Goal: Transaction & Acquisition: Subscribe to service/newsletter

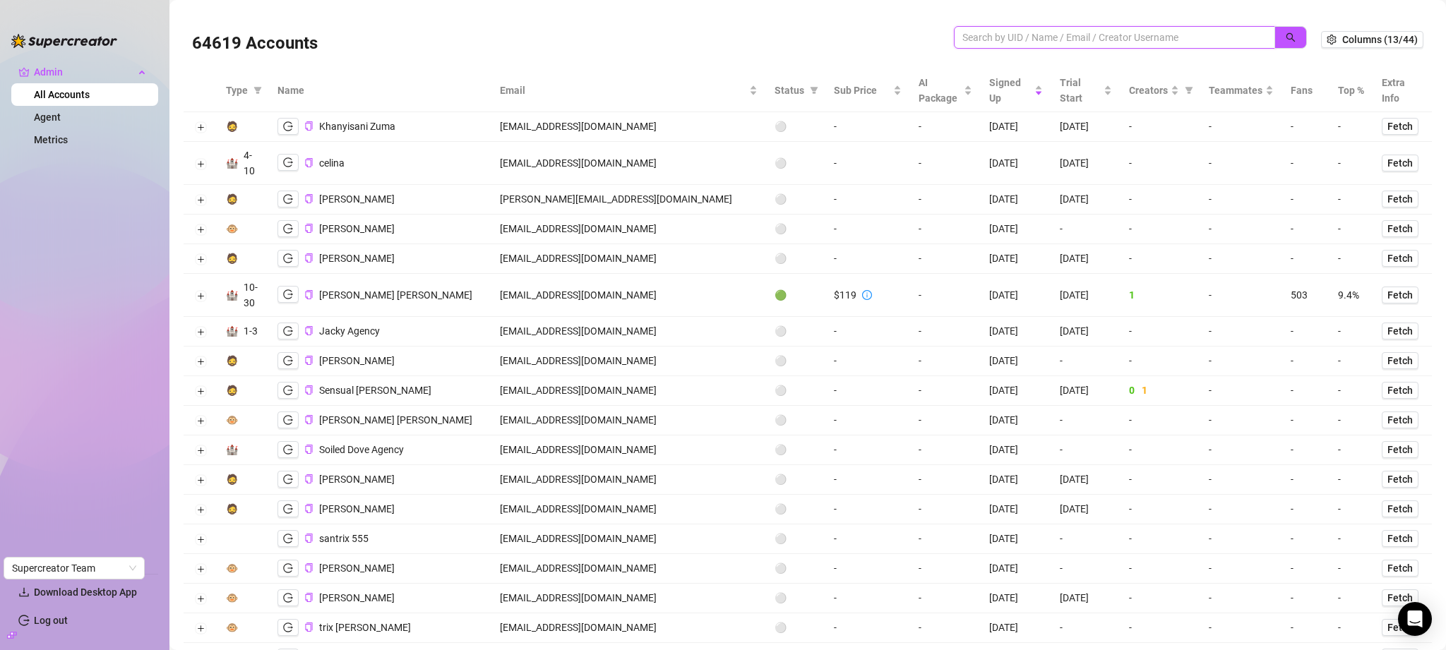
click at [1015, 32] on input "search" at bounding box center [1108, 38] width 293 height 16
type input "pdm"
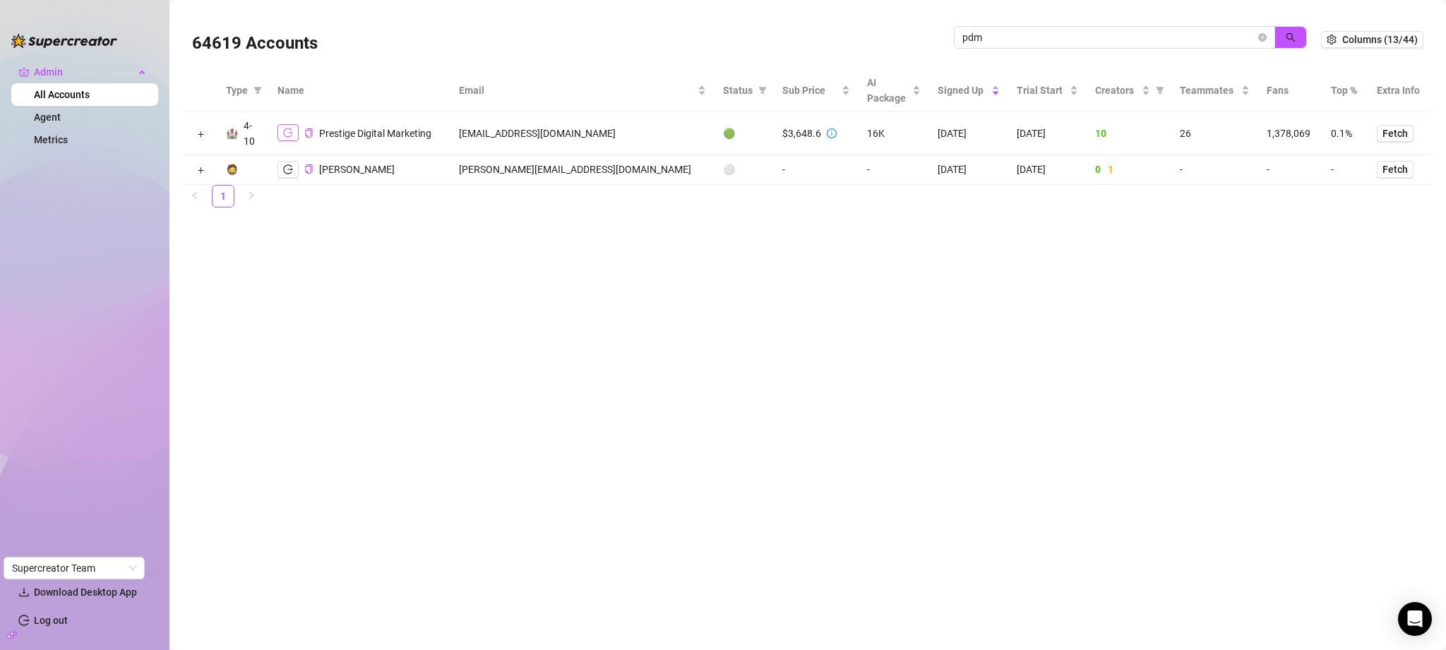
click at [277, 136] on button "button" at bounding box center [287, 132] width 21 height 17
click at [204, 132] on button "Expand row" at bounding box center [200, 133] width 11 height 11
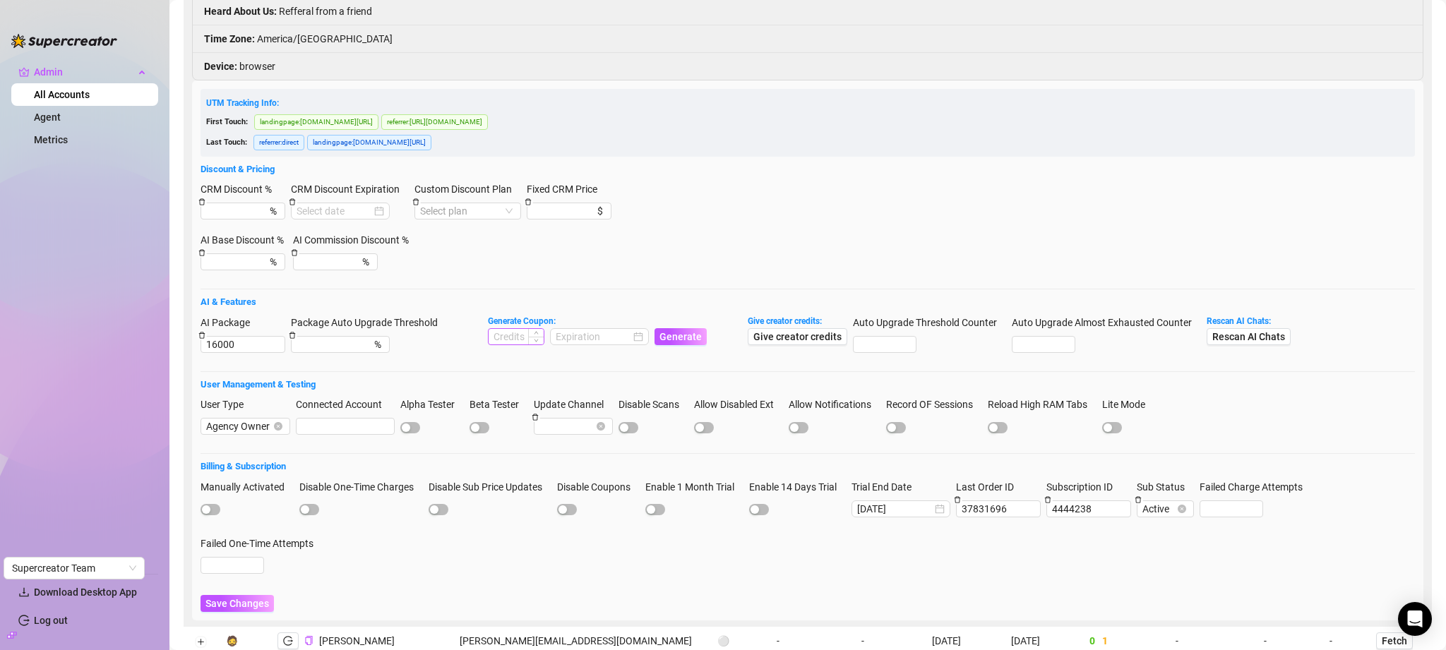
scroll to position [373, 0]
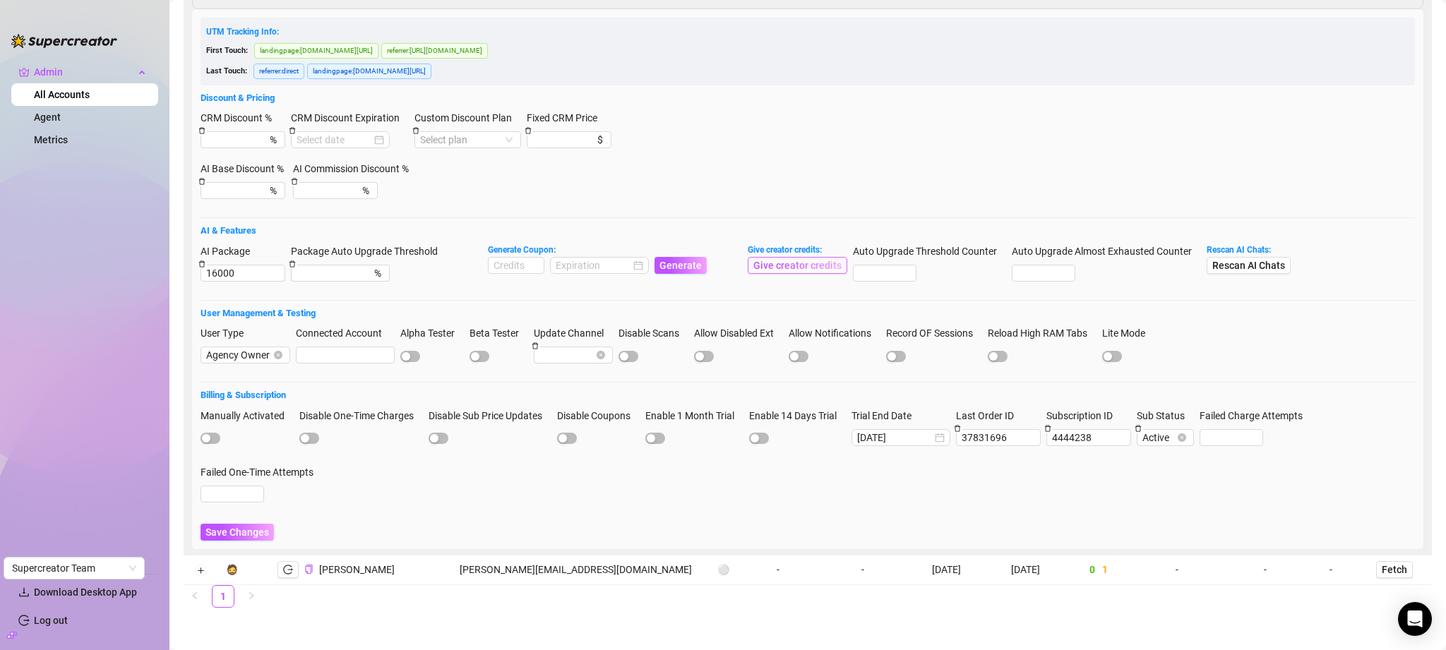
click at [782, 260] on button "Give creator credits" at bounding box center [798, 265] width 100 height 17
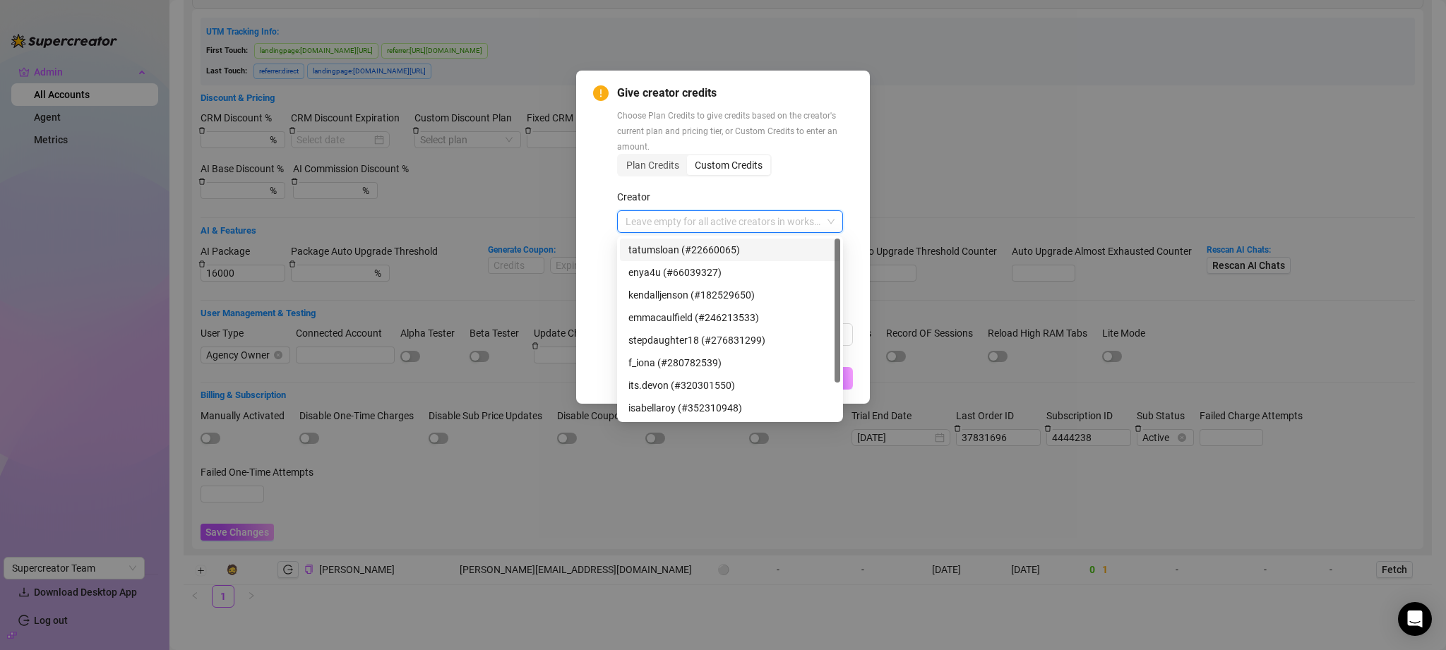
click at [684, 229] on input "Creator" at bounding box center [723, 221] width 196 height 21
click at [813, 166] on div "Plan Credits Custom Credits" at bounding box center [735, 165] width 236 height 23
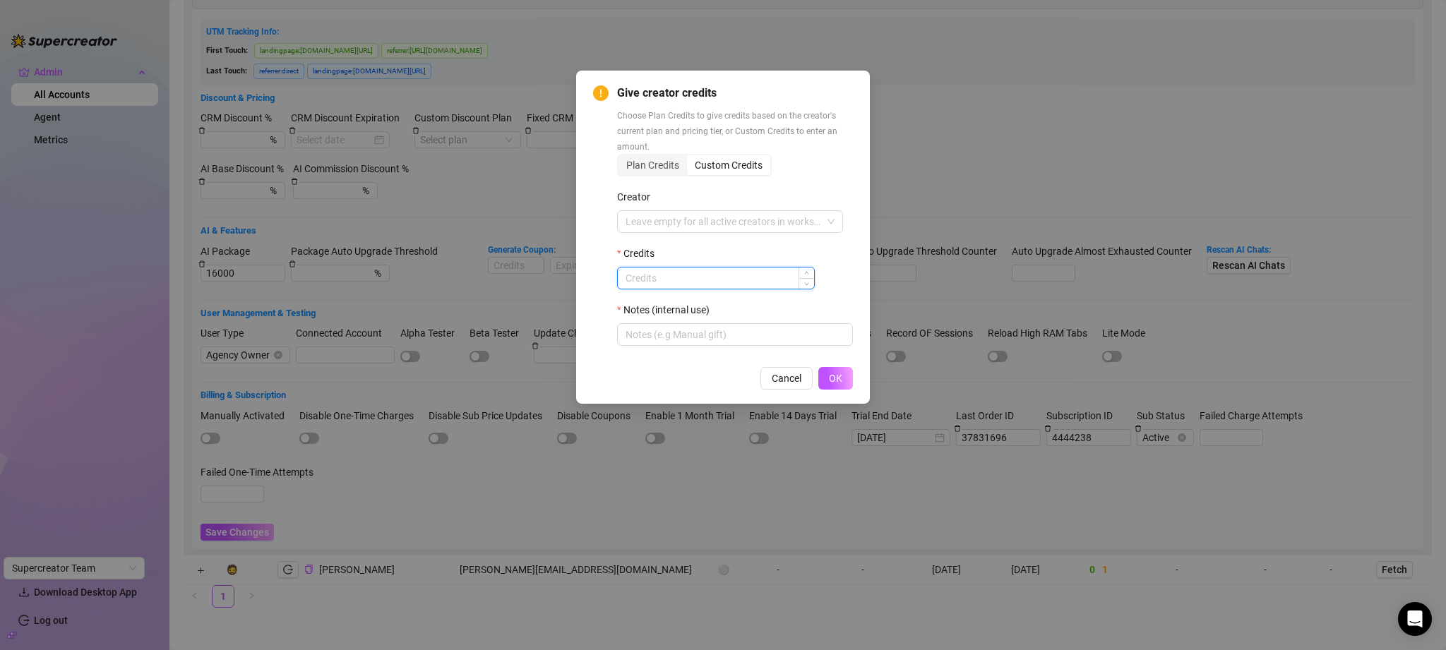
click at [709, 284] on input "Credits" at bounding box center [716, 278] width 196 height 21
click at [662, 160] on div "Plan Credits" at bounding box center [652, 165] width 68 height 20
click at [622, 157] on input "Plan Credits" at bounding box center [622, 157] width 0 height 0
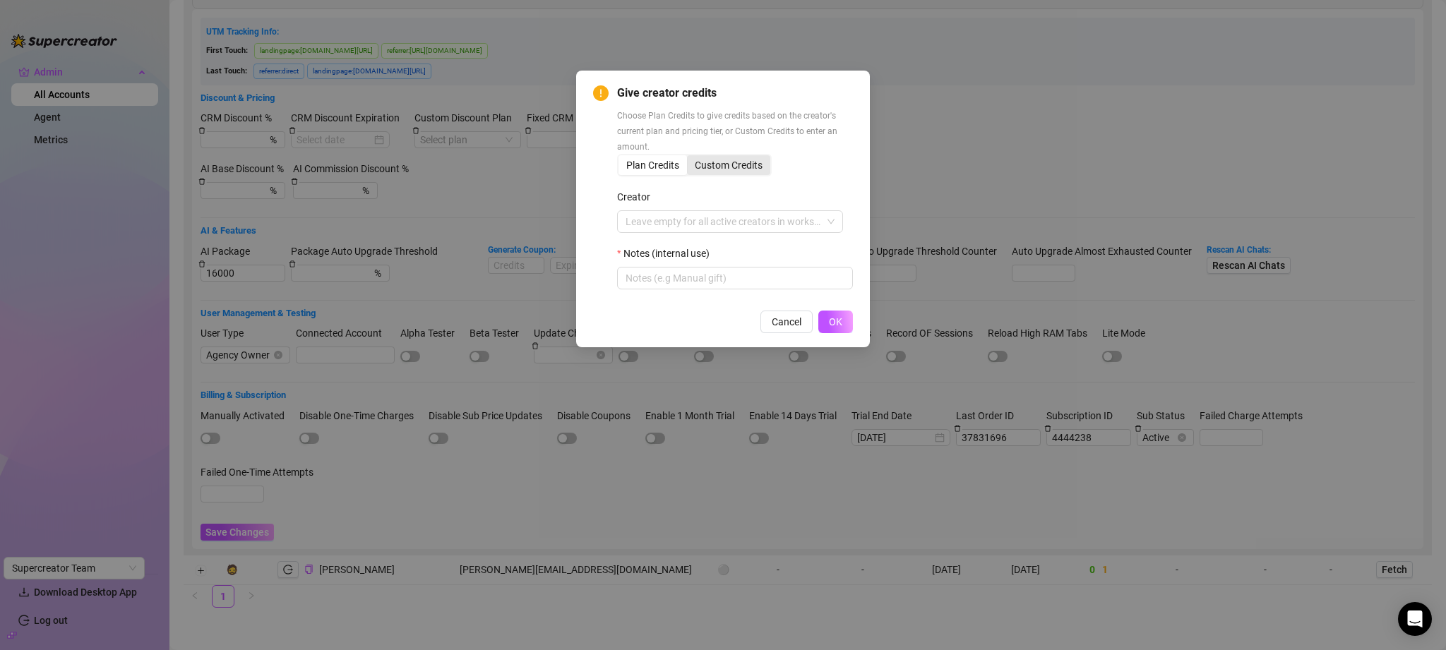
click at [746, 157] on div "Custom Credits" at bounding box center [728, 165] width 83 height 20
click at [690, 157] on input "Custom Credits" at bounding box center [690, 157] width 0 height 0
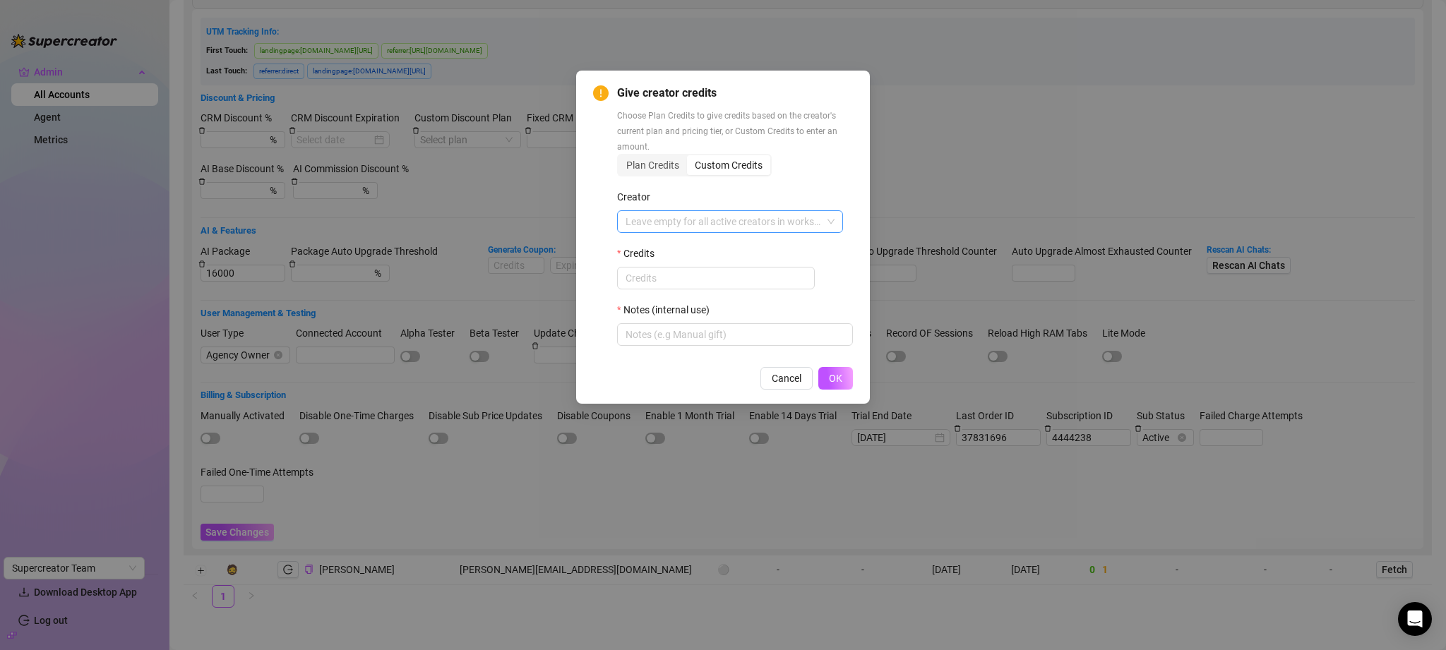
click at [704, 222] on input "Creator" at bounding box center [723, 221] width 196 height 21
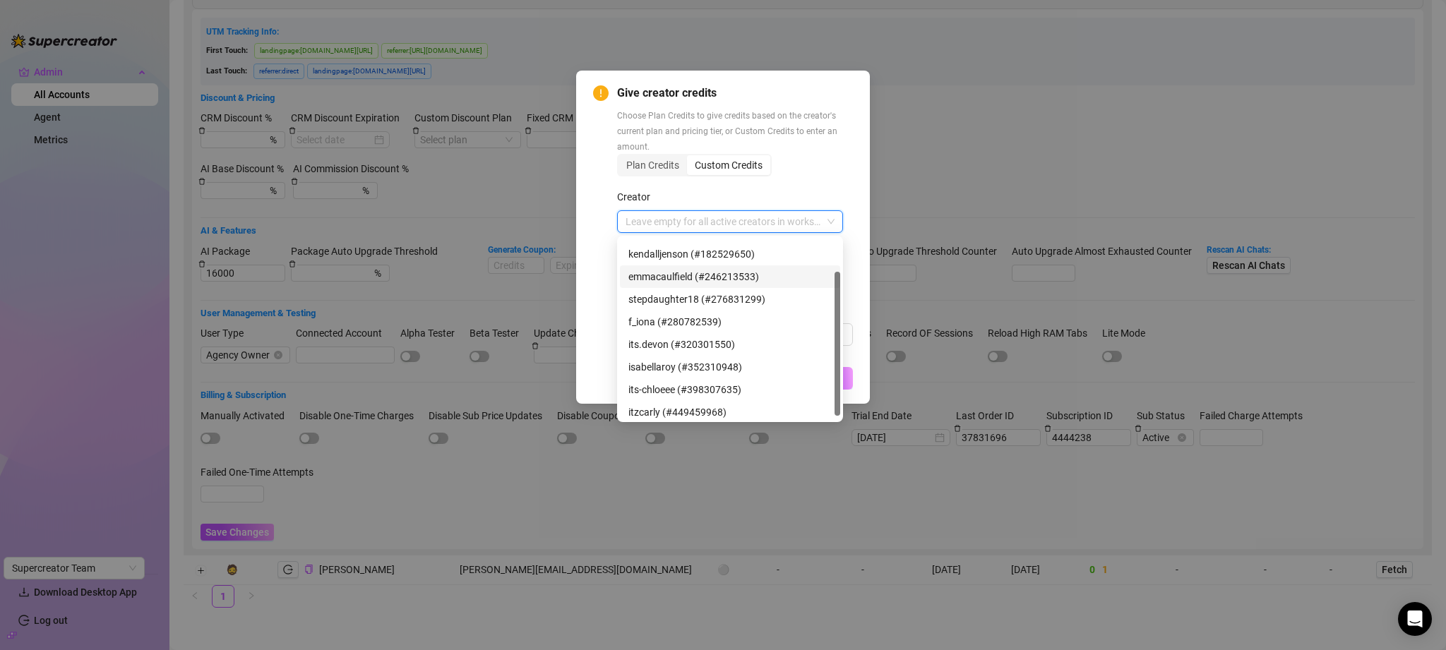
scroll to position [45, 0]
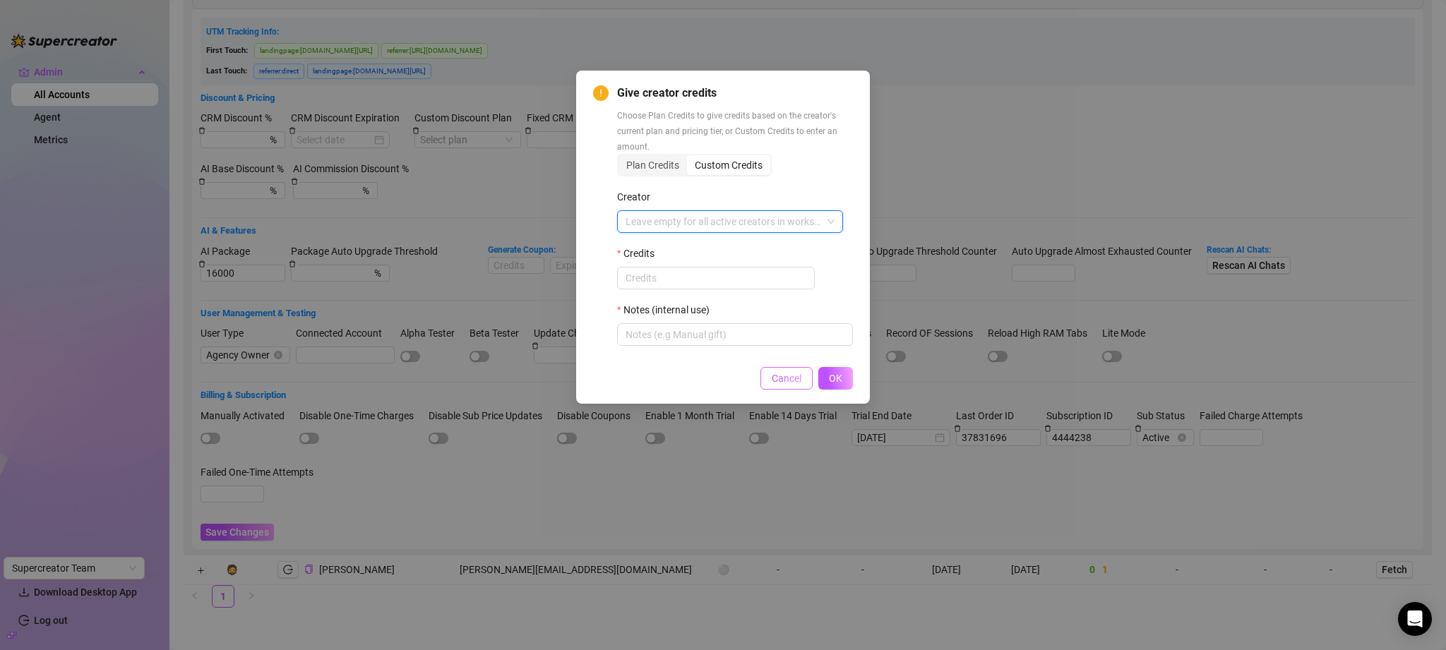
click at [784, 375] on span "Cancel" at bounding box center [787, 378] width 30 height 11
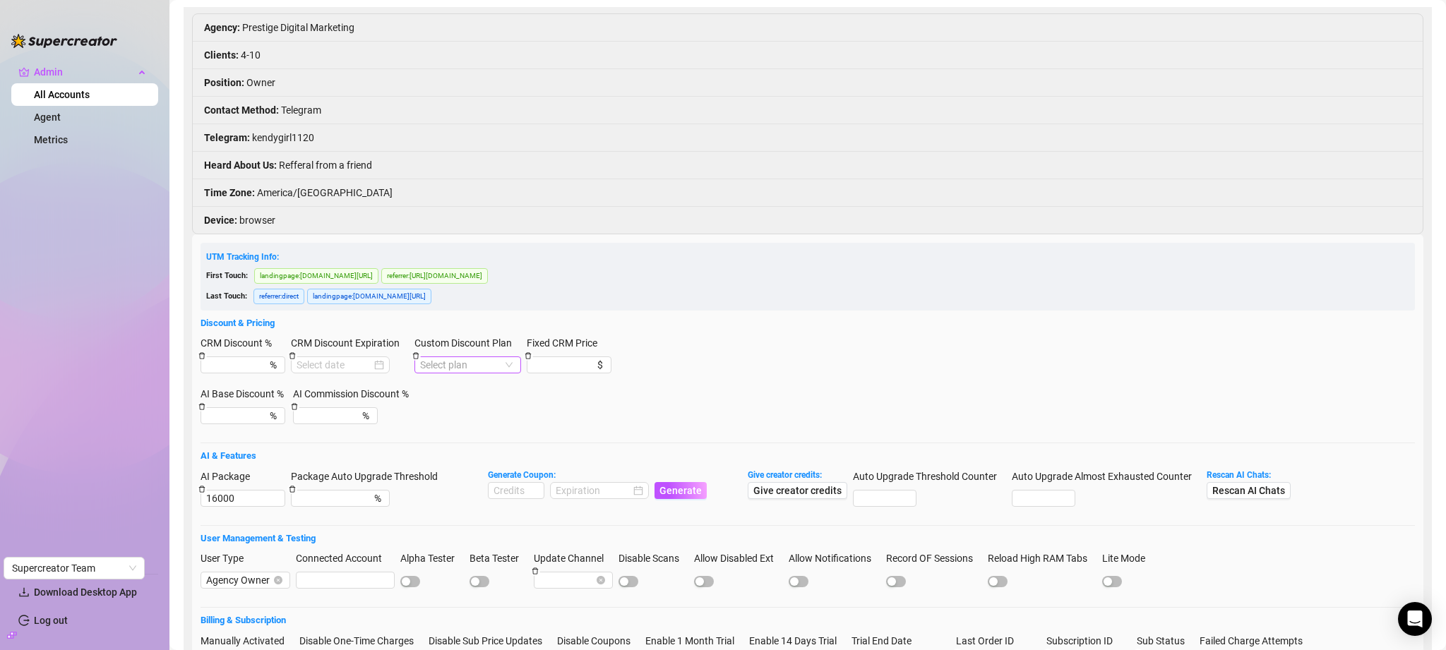
scroll to position [0, 0]
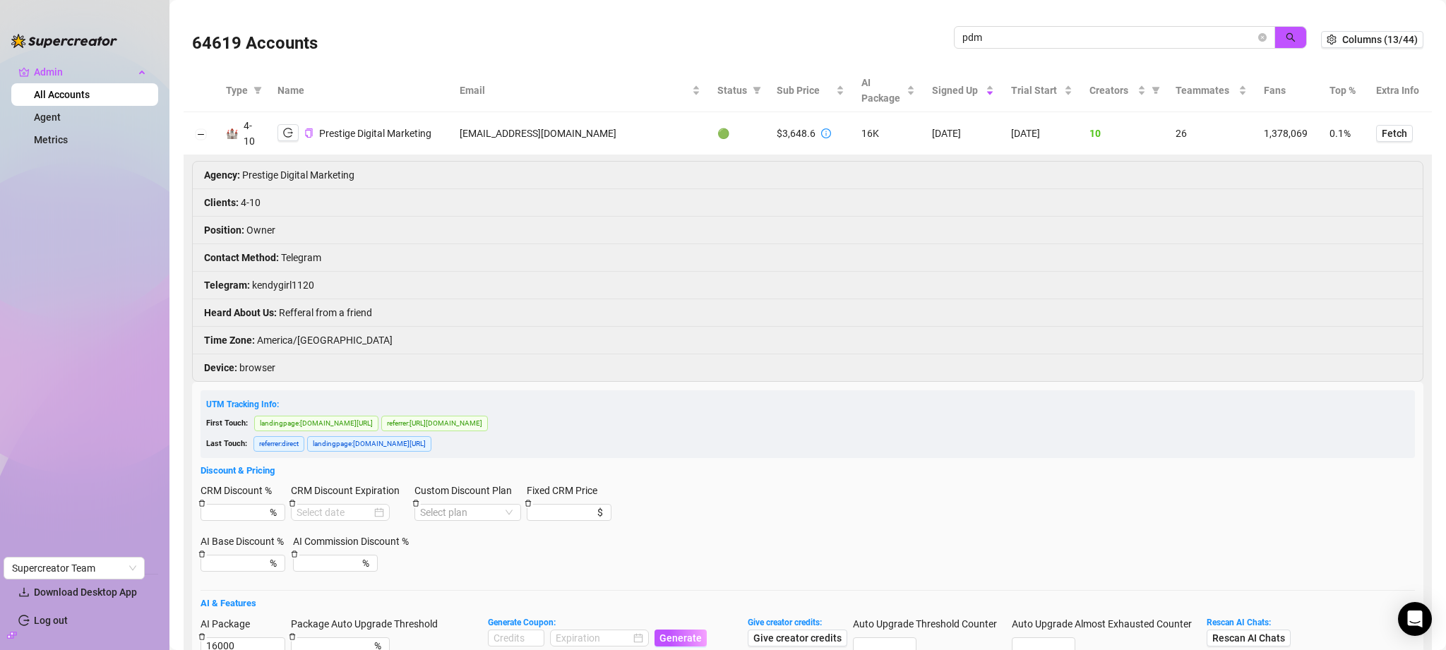
click at [513, 128] on td "[EMAIL_ADDRESS][DOMAIN_NAME]" at bounding box center [580, 133] width 258 height 43
copy td "[EMAIL_ADDRESS][DOMAIN_NAME]"
click at [310, 130] on icon "copy" at bounding box center [308, 132] width 9 height 9
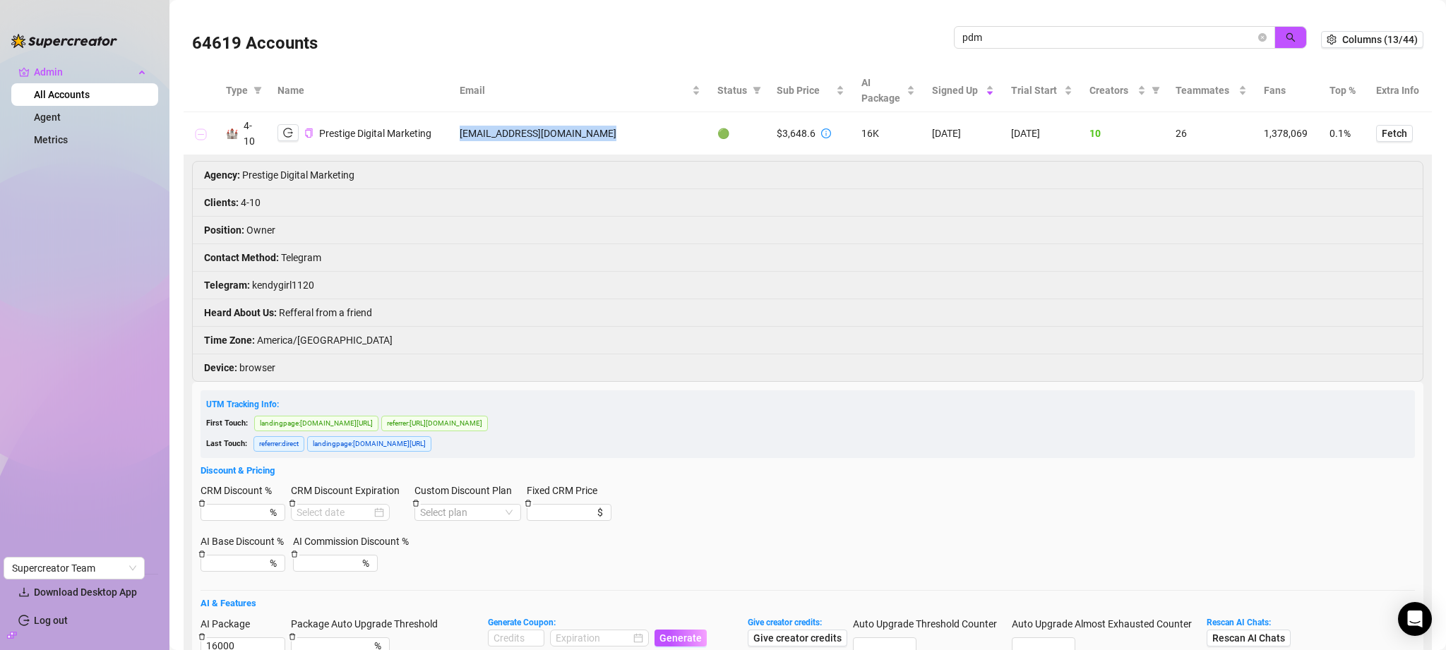
click at [203, 131] on button "Collapse row" at bounding box center [200, 133] width 11 height 11
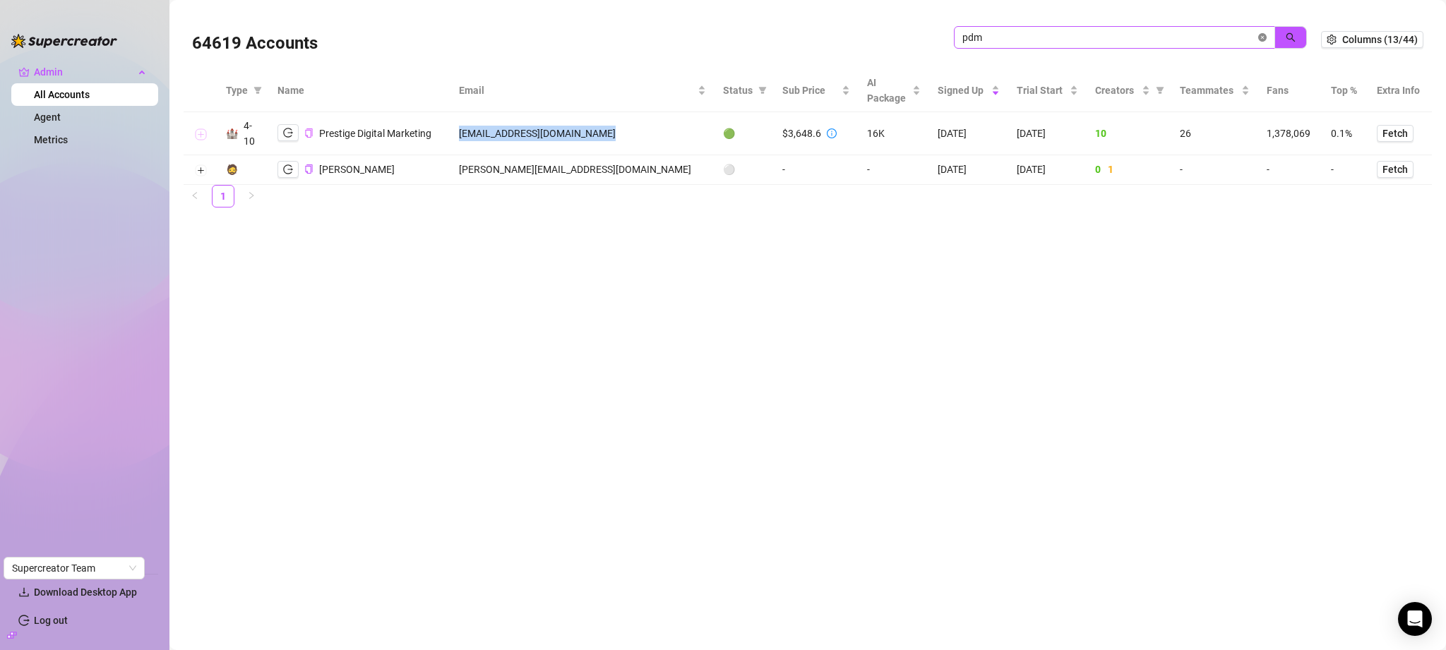
click at [1263, 40] on icon "close-circle" at bounding box center [1262, 37] width 8 height 8
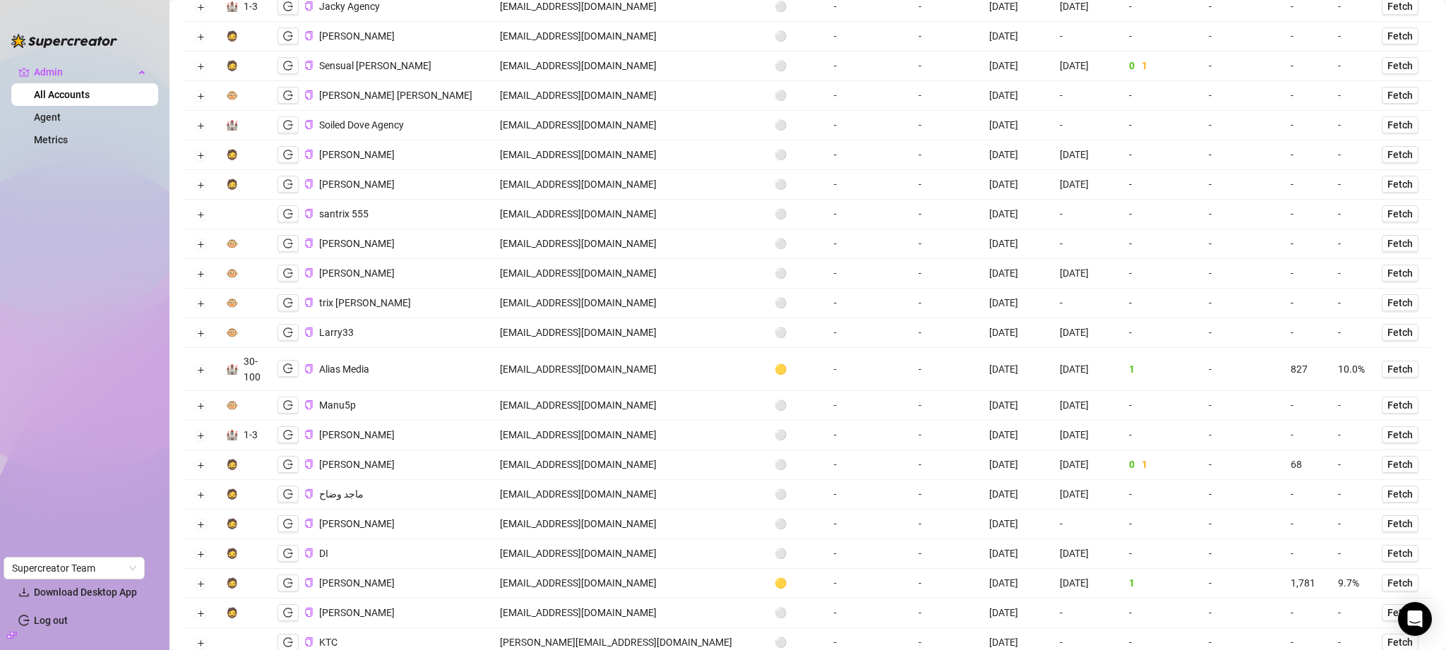
scroll to position [352, 0]
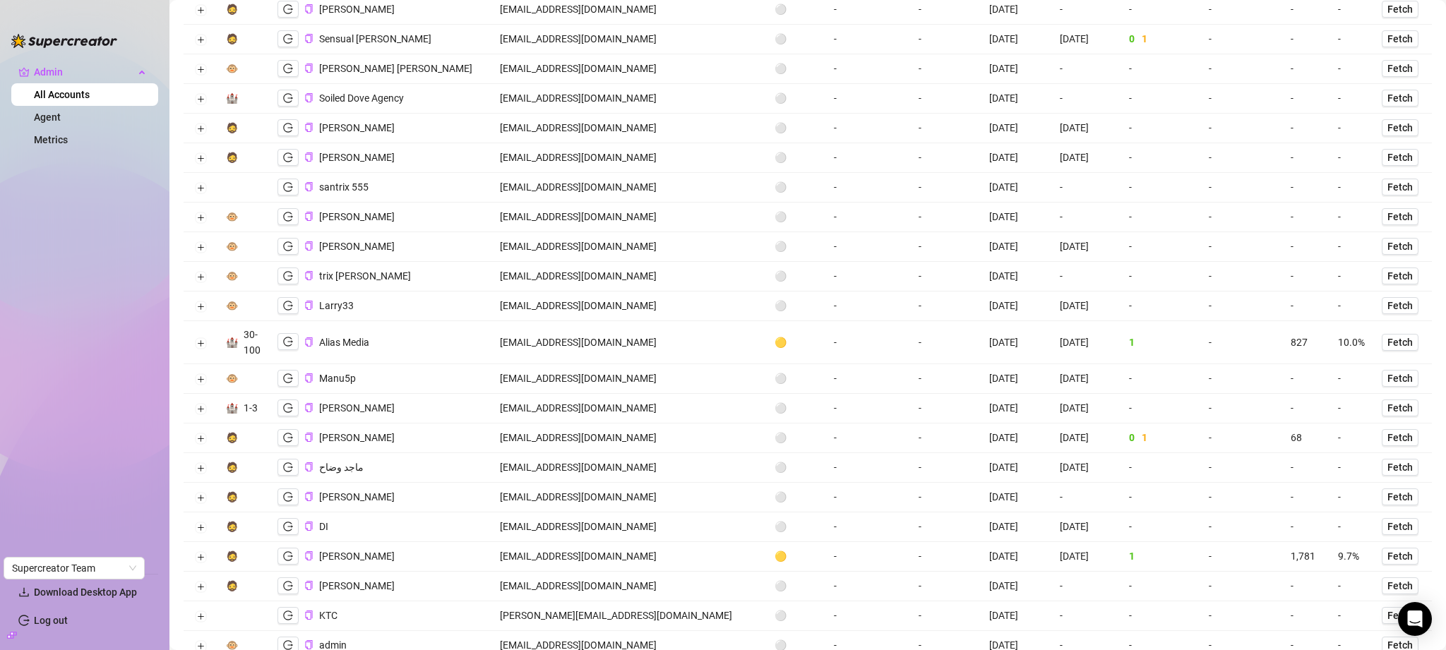
click at [589, 343] on td "alias.mediamanagement@gmail.com" at bounding box center [628, 342] width 275 height 43
copy td "alias.mediamanagement@gmail.com"
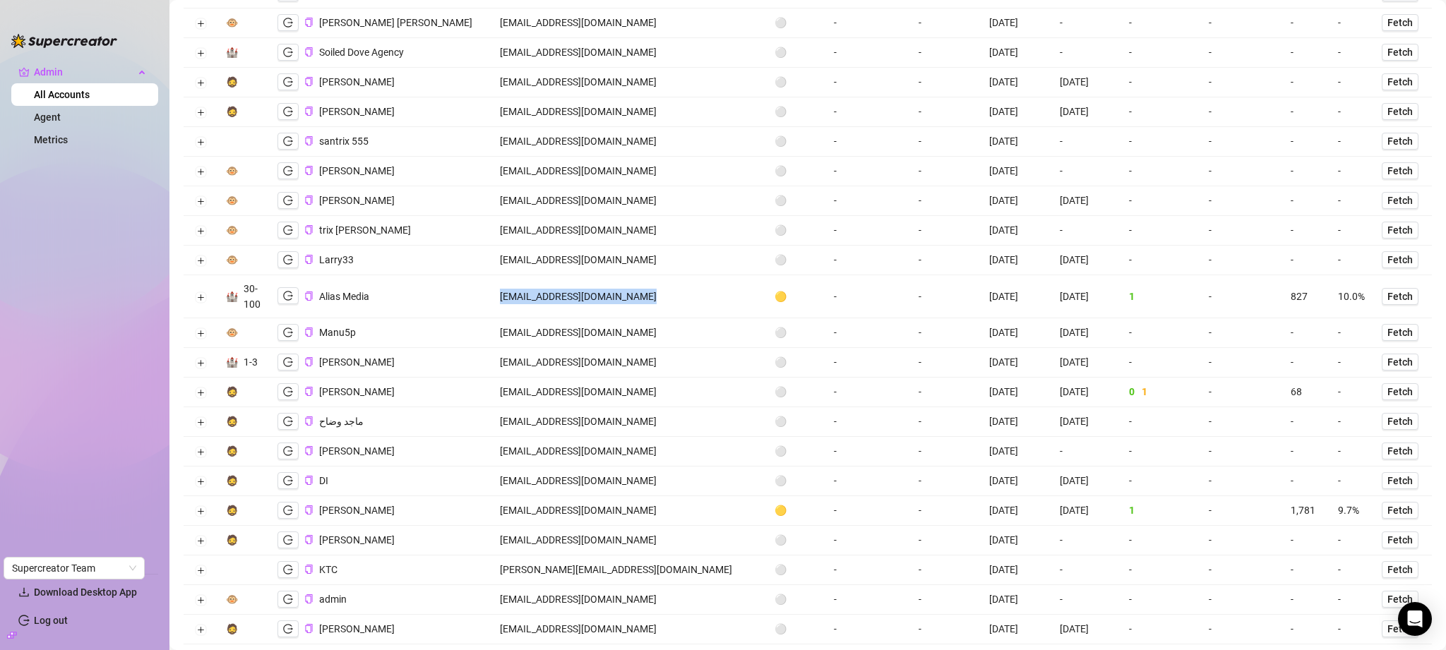
scroll to position [0, 0]
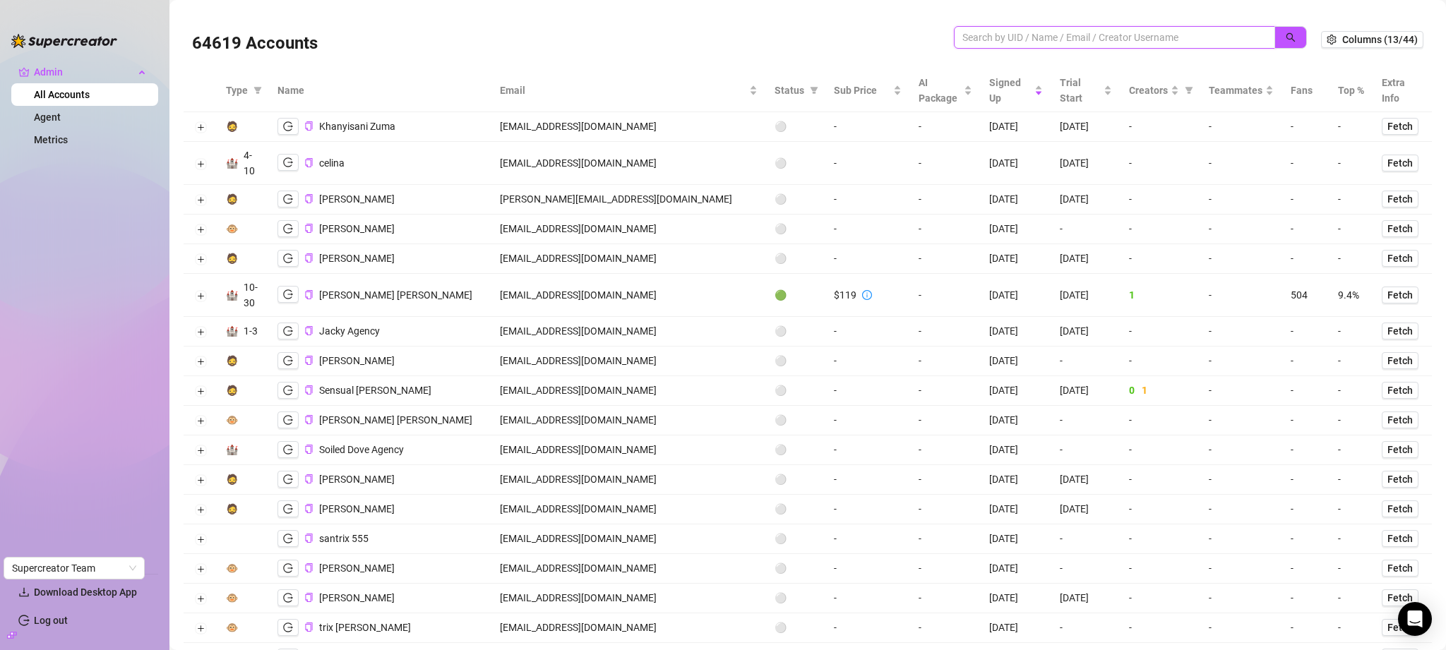
click at [1028, 40] on input "search" at bounding box center [1108, 38] width 293 height 16
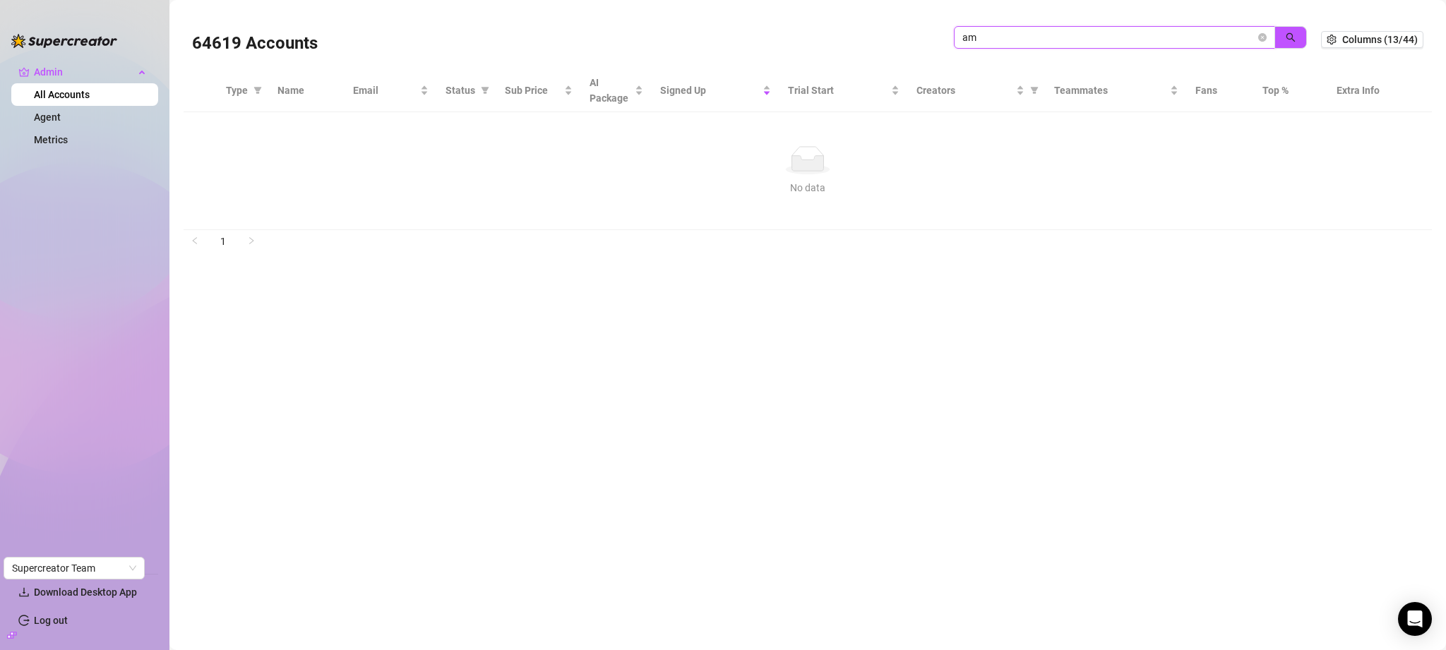
type input "a"
click at [1111, 38] on input "search" at bounding box center [1108, 38] width 293 height 16
paste input "management.amorelle@gmail.com"
type input "management.amorelle@gmail.com"
click at [1291, 35] on icon "search" at bounding box center [1291, 37] width 10 height 10
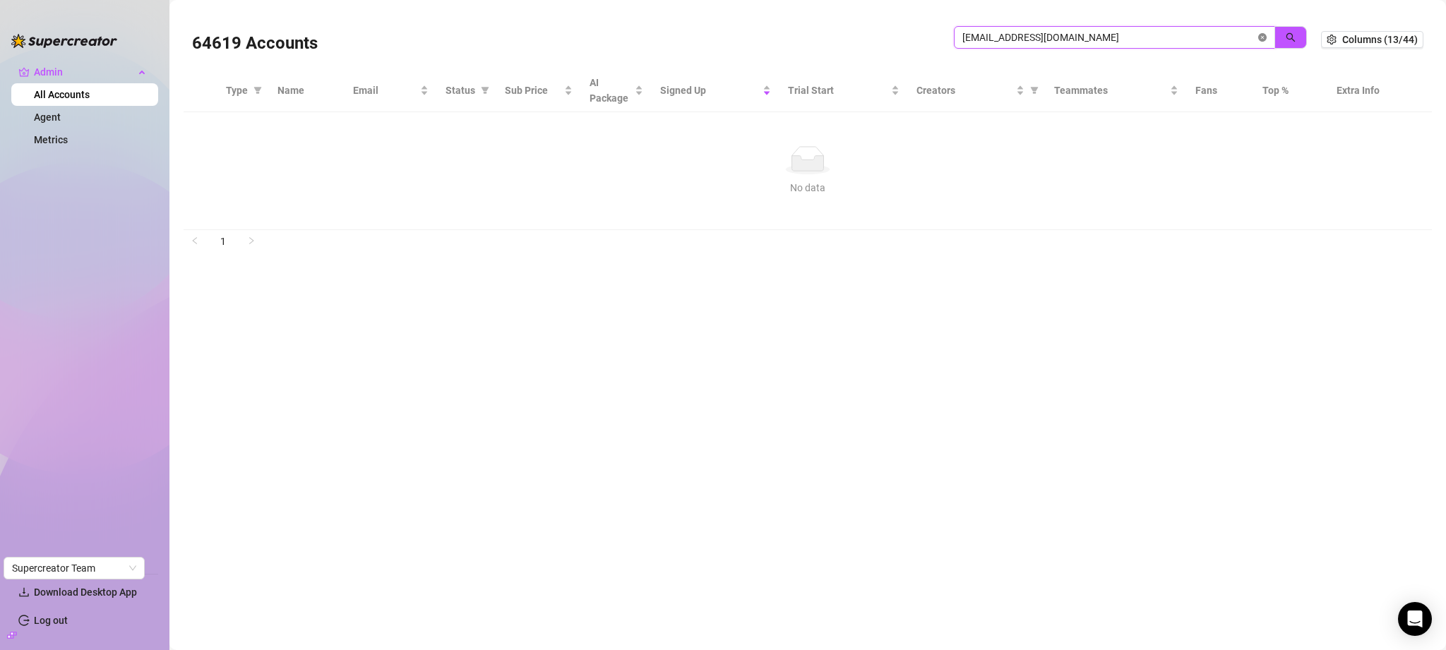
click at [1264, 37] on icon "close-circle" at bounding box center [1262, 37] width 8 height 8
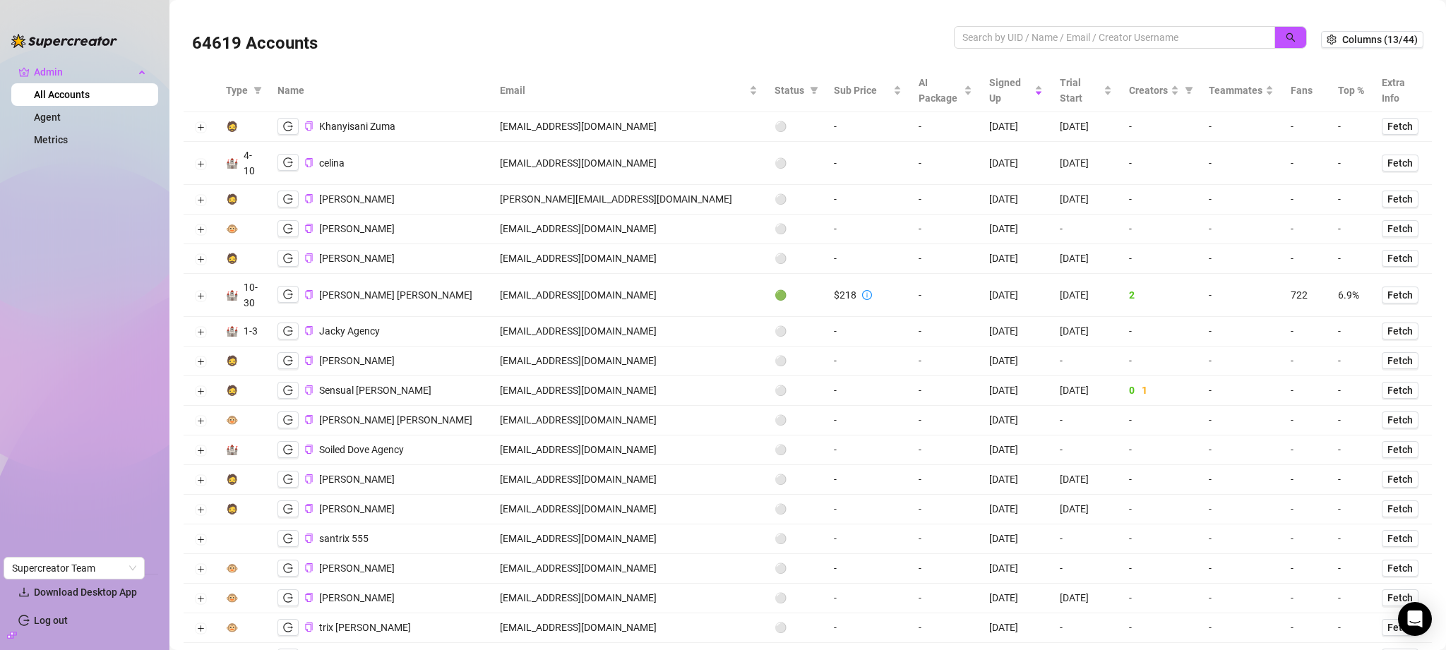
click at [593, 292] on td "fraserhenshall@gmail.com" at bounding box center [628, 295] width 275 height 43
copy td "fraserhenshall@gmail.com"
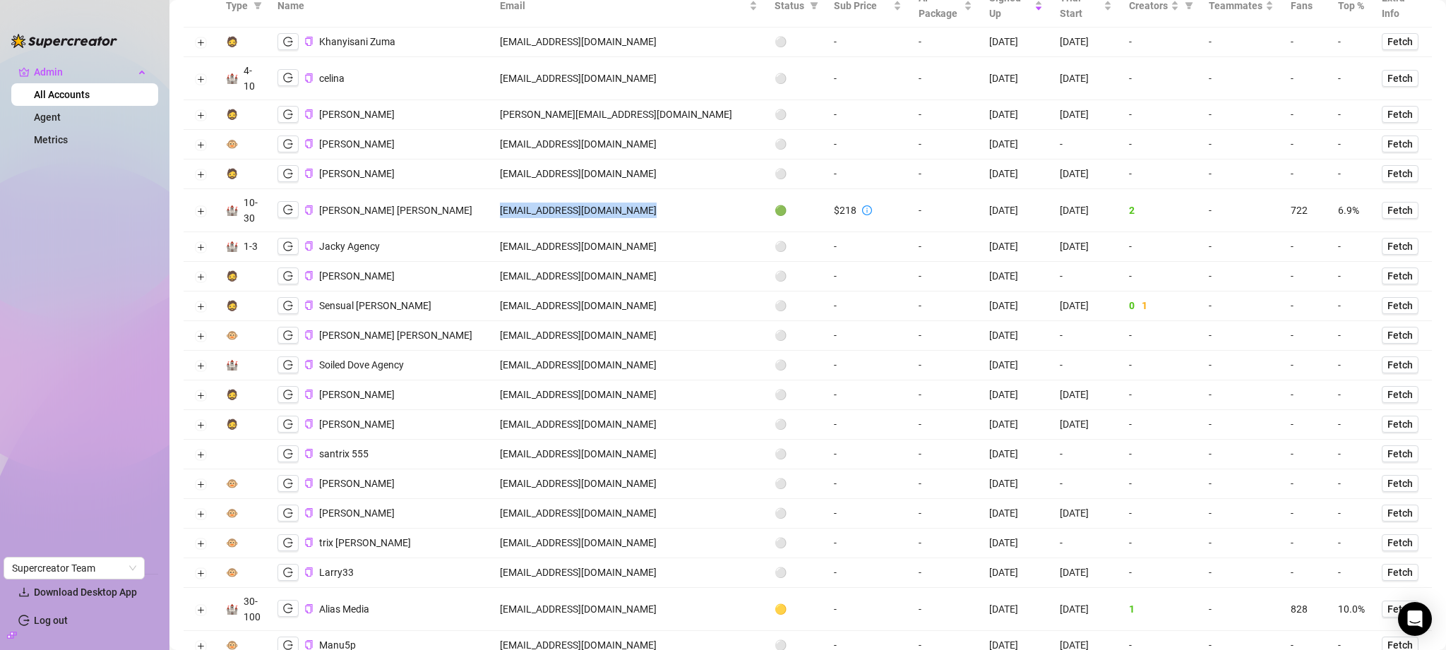
scroll to position [88, 0]
click at [609, 72] on td "celinasimmons81@gmail.com" at bounding box center [628, 75] width 275 height 43
copy td "celinasimmons81@gmail.com"
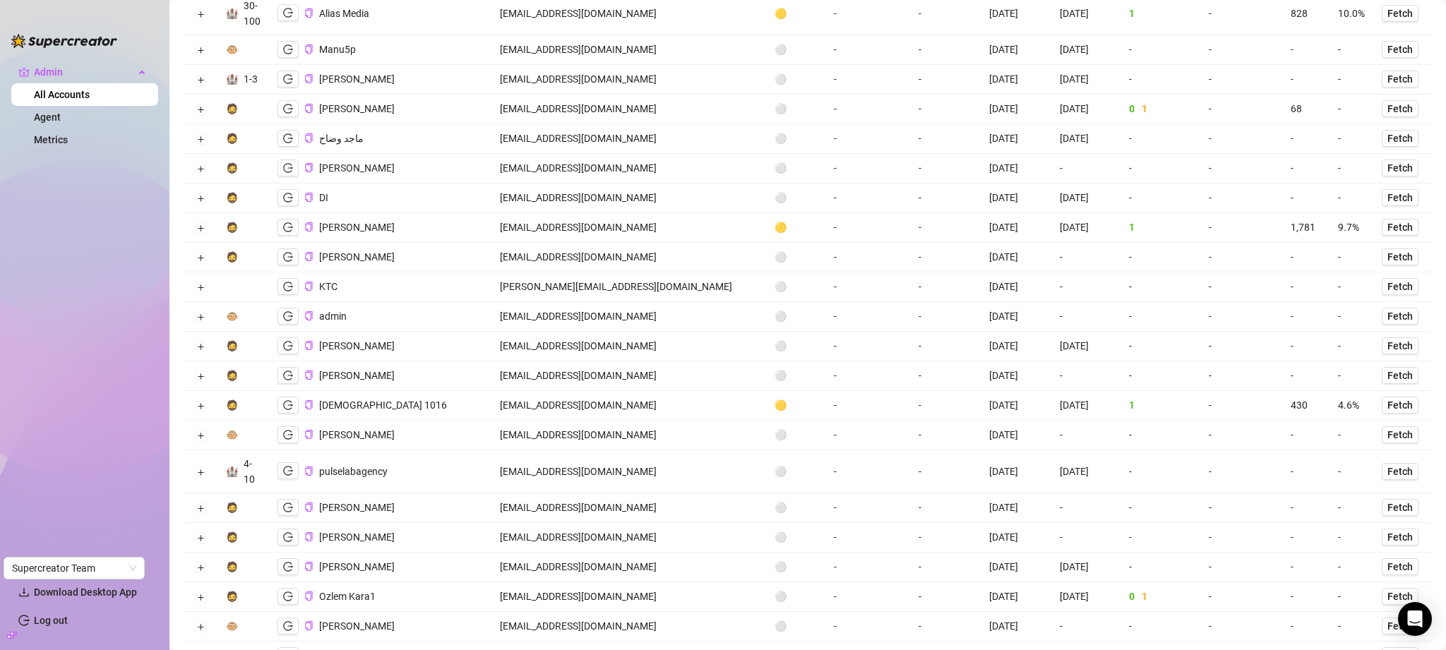
scroll to position [720, 0]
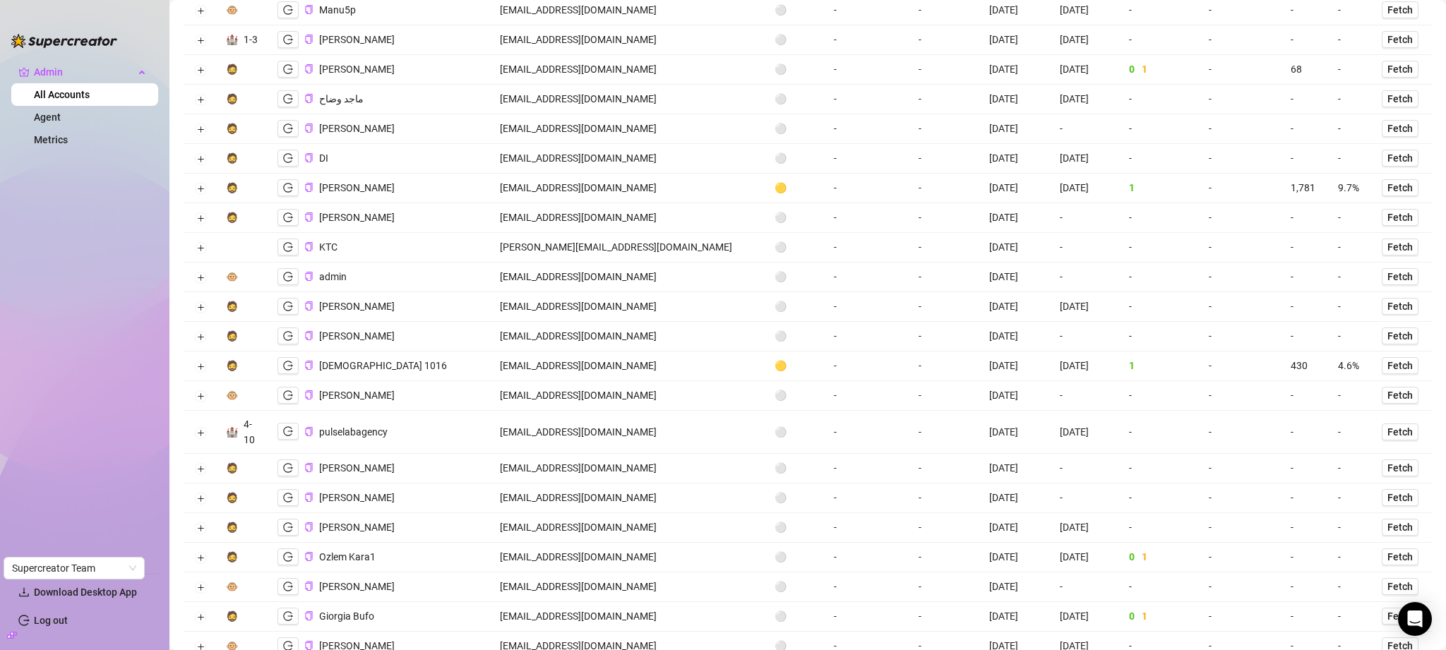
click at [597, 435] on td "joinpulseagency@gmail.com" at bounding box center [628, 432] width 275 height 43
copy td "joinpulseagency@gmail.com"
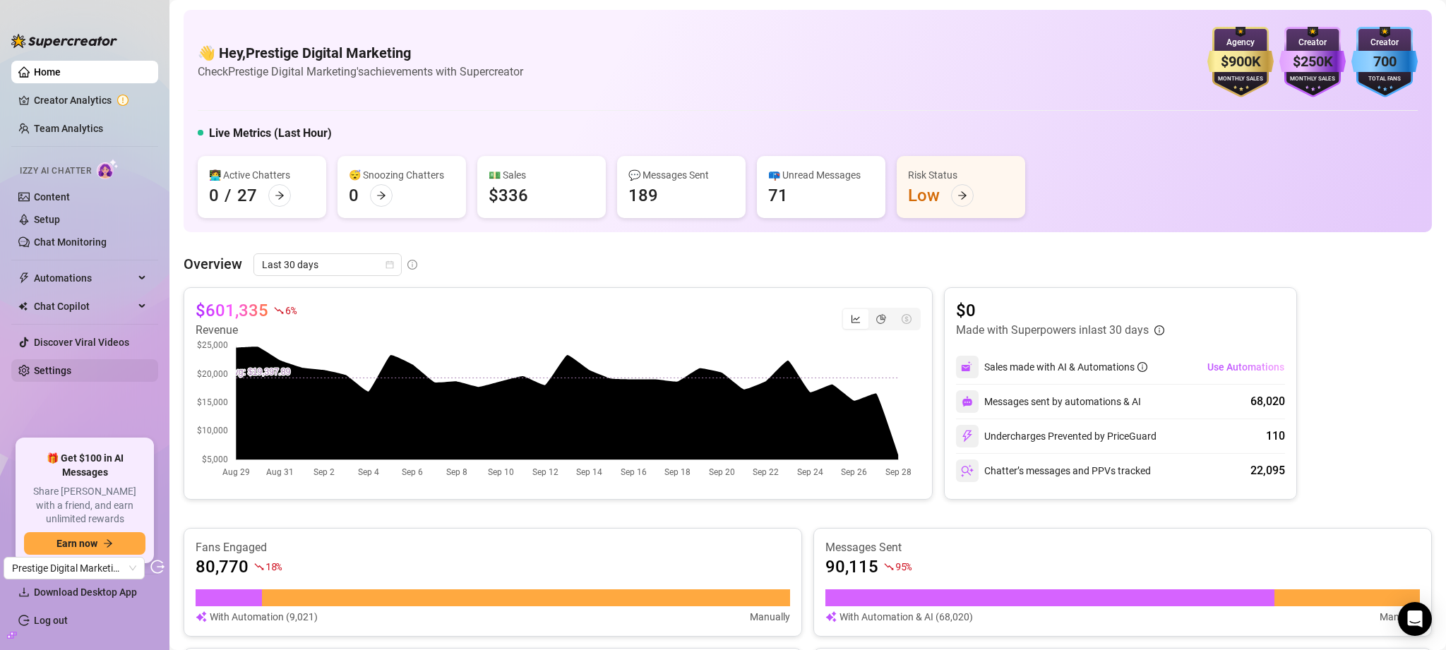
click at [71, 374] on link "Settings" at bounding box center [52, 370] width 37 height 11
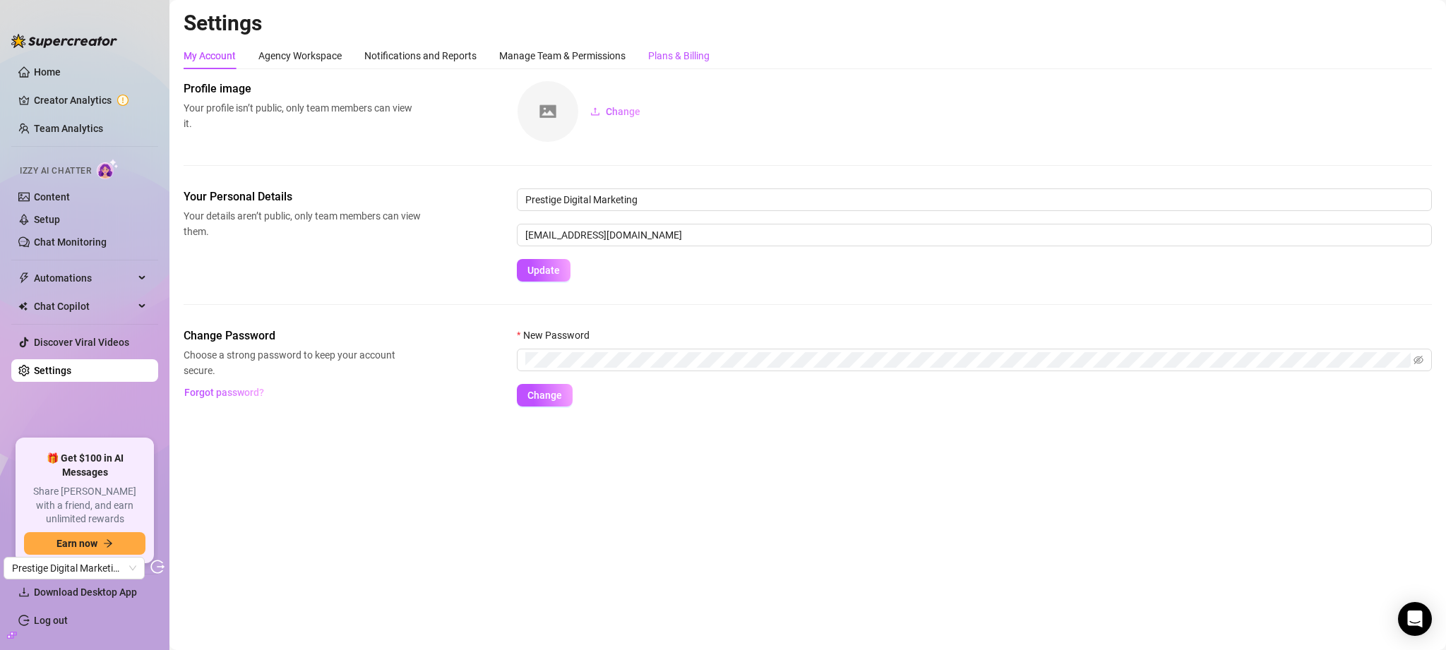
click at [681, 55] on div "Plans & Billing" at bounding box center [678, 56] width 61 height 16
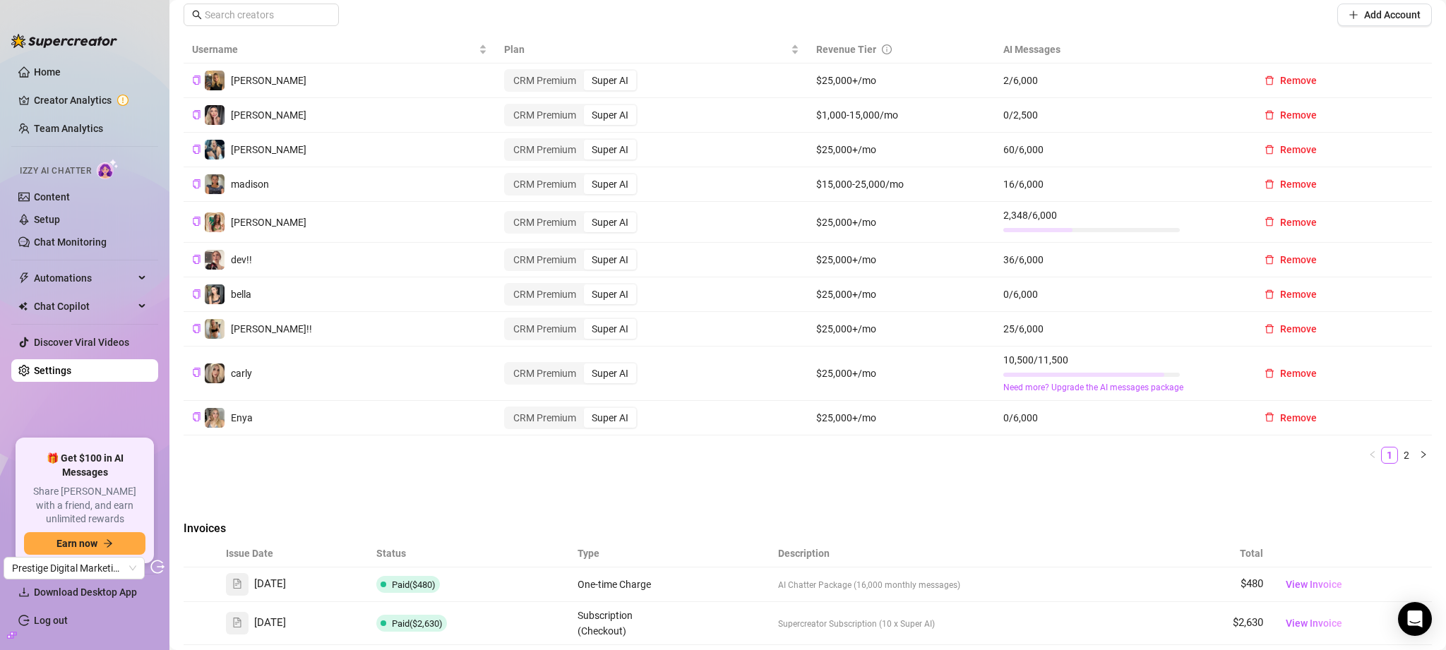
scroll to position [457, 0]
drag, startPoint x: 1039, startPoint y: 119, endPoint x: 995, endPoint y: 121, distance: 43.8
click at [995, 121] on td "0 / 2,500" at bounding box center [1120, 115] width 250 height 35
click at [945, 36] on th "Revenue Tier" at bounding box center [901, 50] width 187 height 28
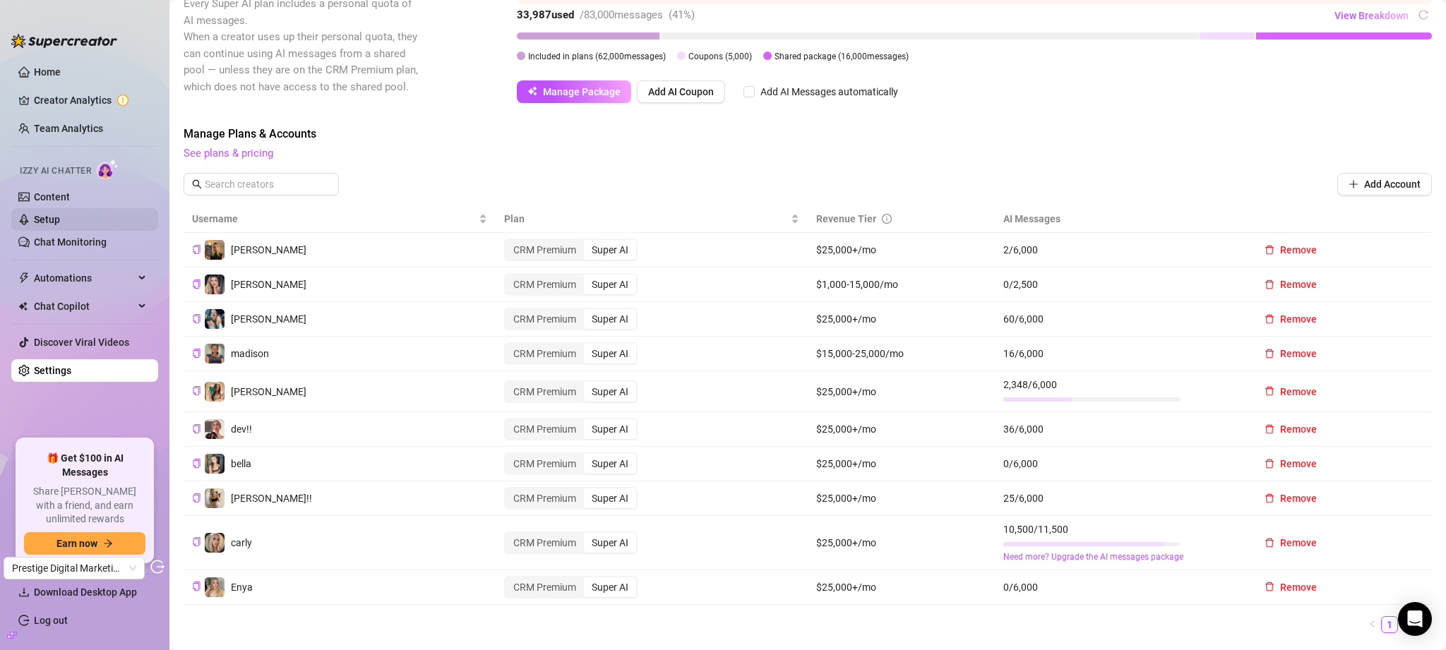
click at [60, 222] on link "Setup" at bounding box center [47, 219] width 26 height 11
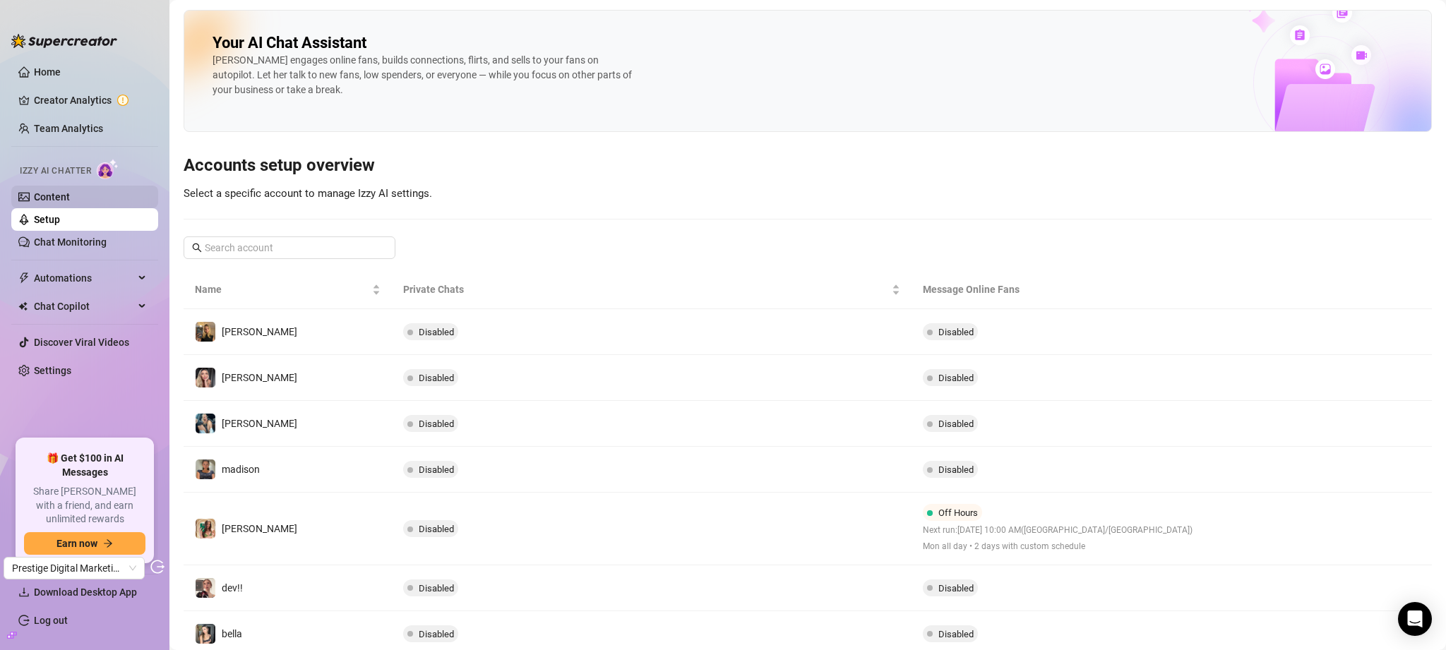
click at [70, 196] on link "Content" at bounding box center [52, 196] width 36 height 11
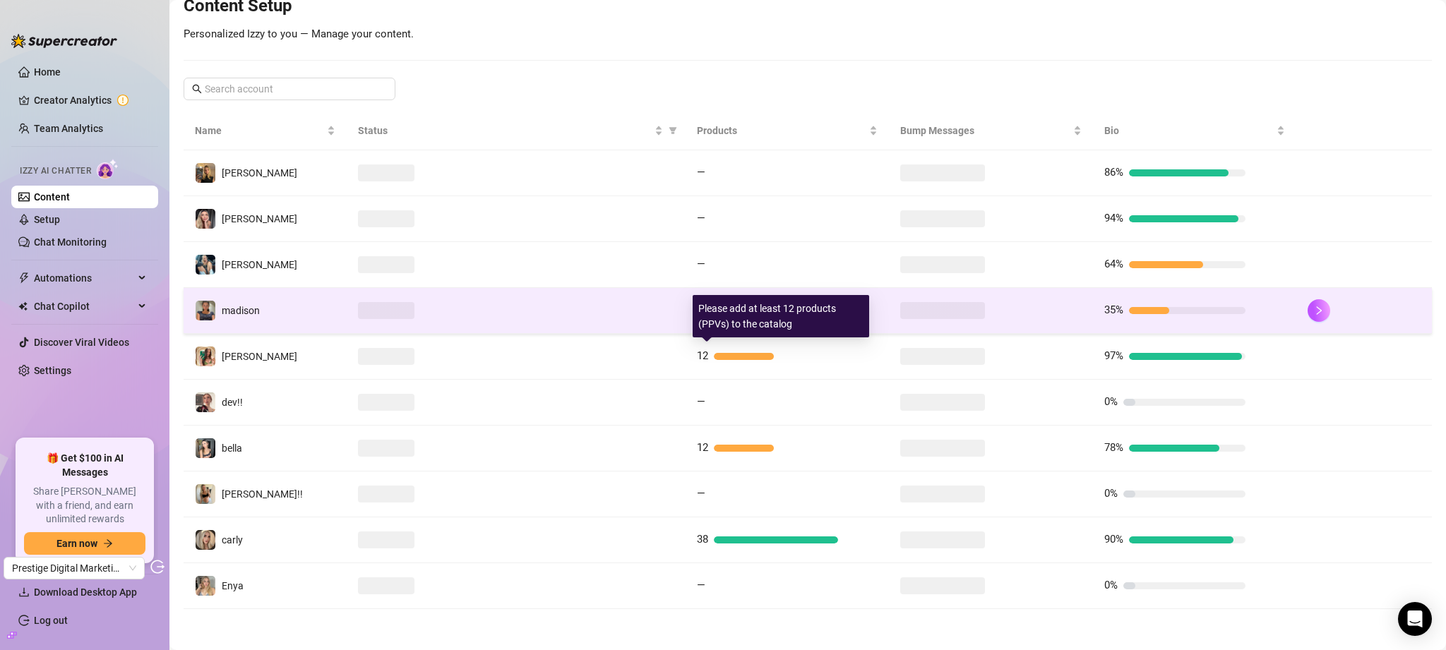
scroll to position [185, 0]
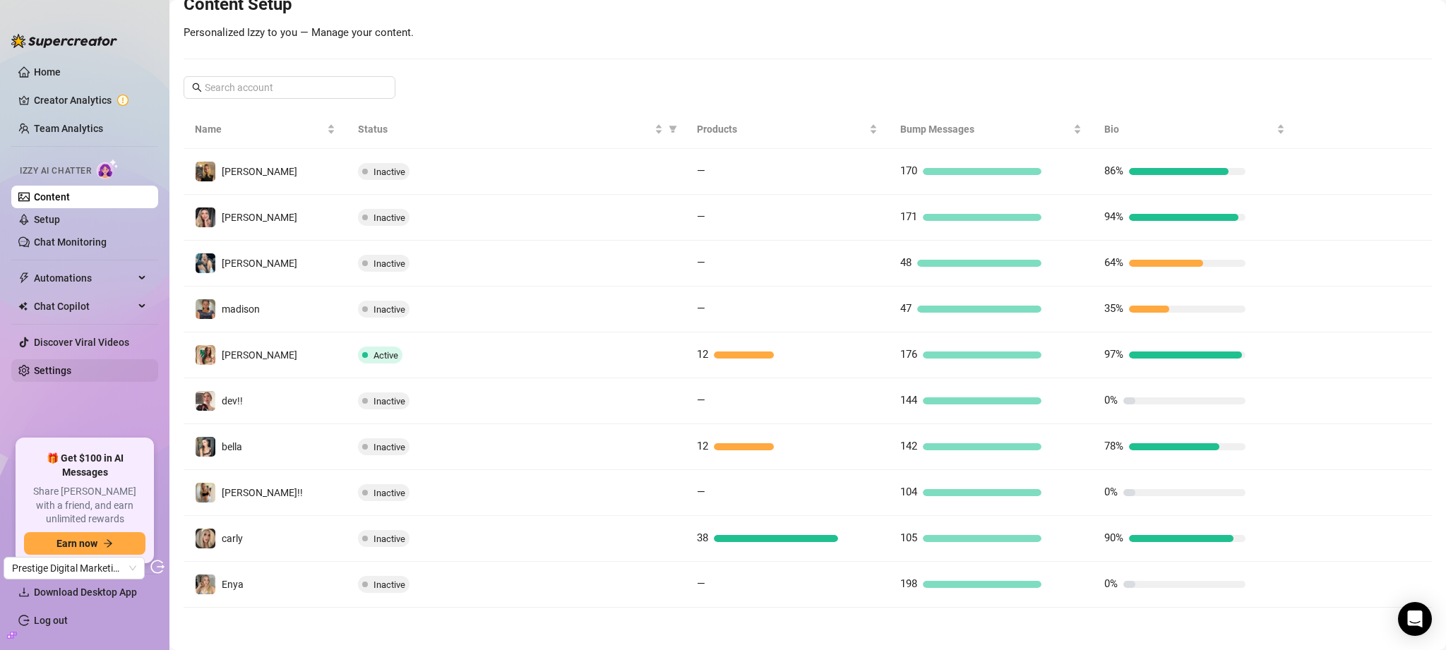
click at [59, 375] on link "Settings" at bounding box center [52, 370] width 37 height 11
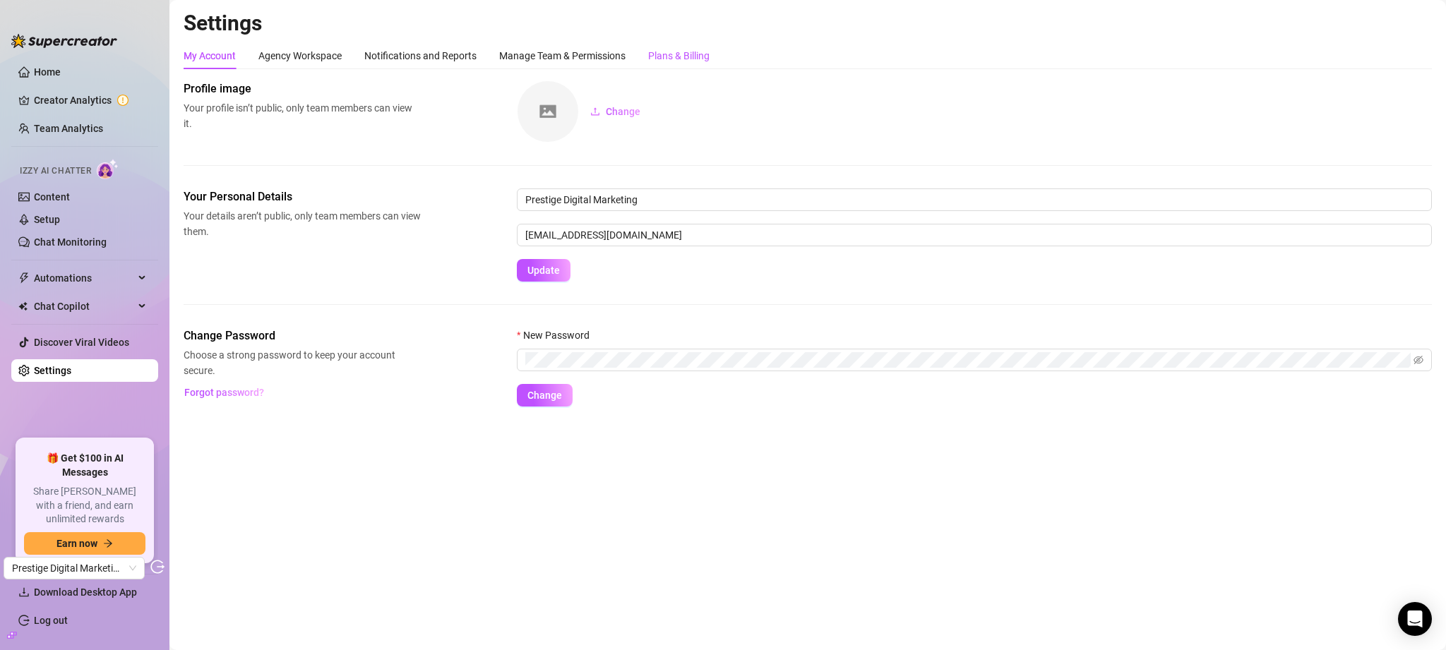
click at [679, 61] on div "Plans & Billing" at bounding box center [678, 56] width 61 height 16
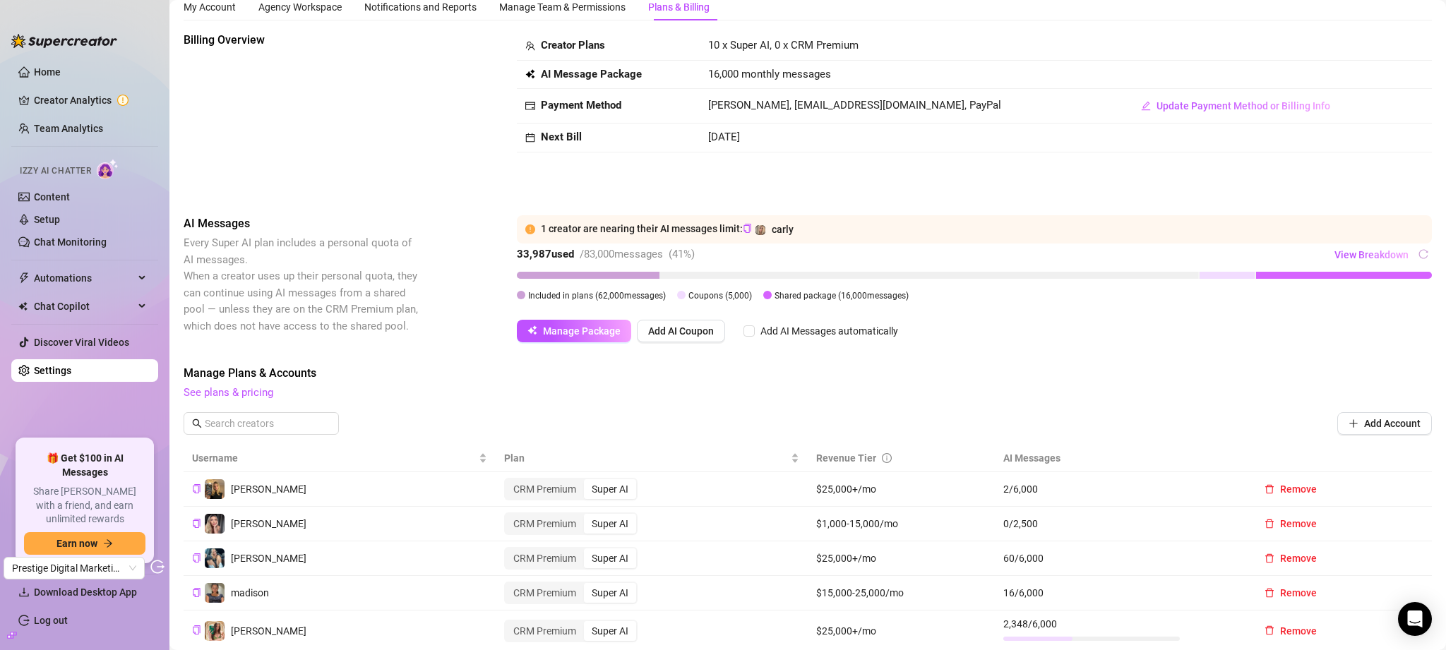
scroll to position [248, 0]
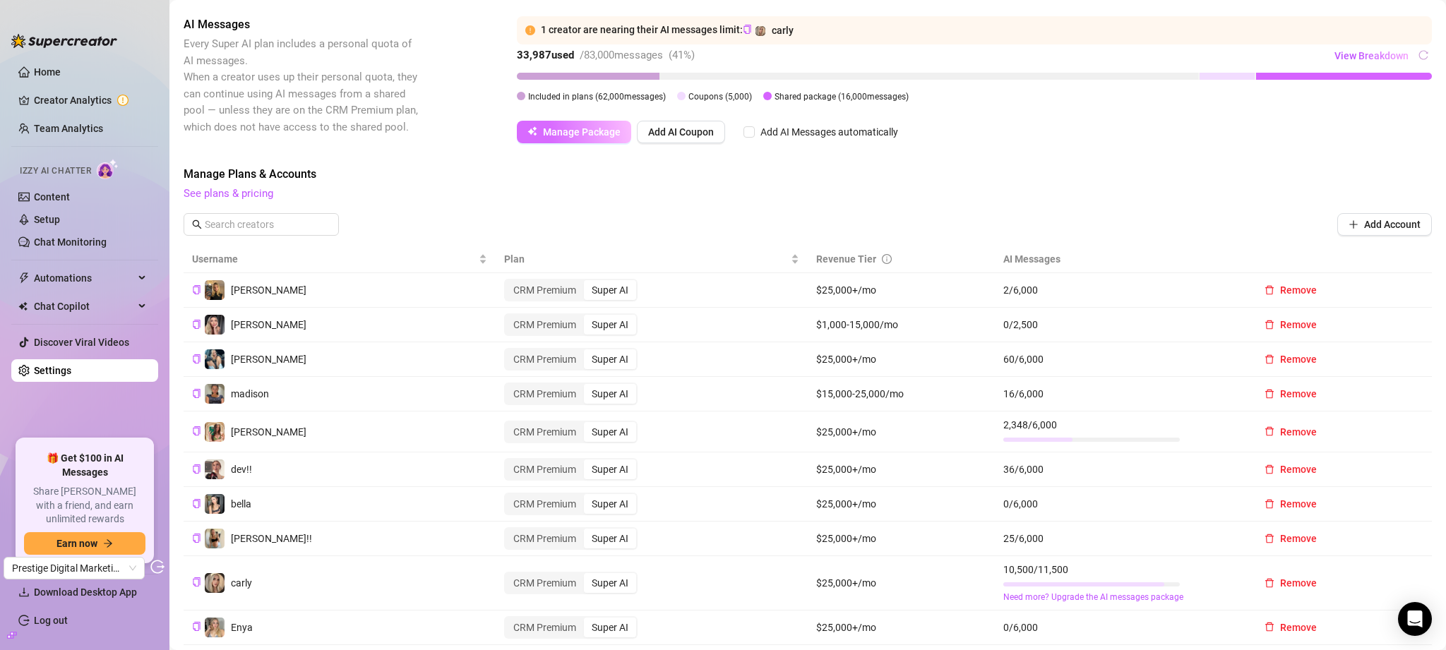
click at [558, 138] on button "Manage Package" at bounding box center [574, 132] width 114 height 23
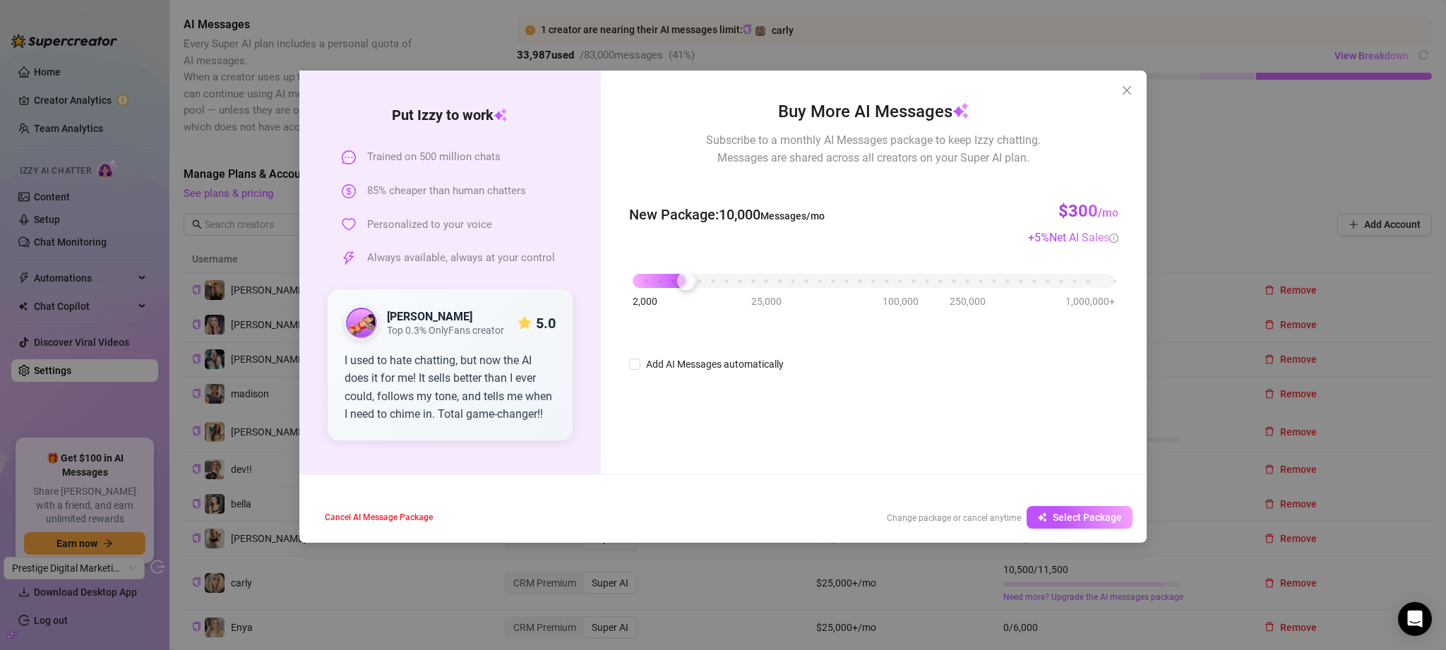
click at [682, 278] on div "2,000 25,000 100,000 250,000 1,000,000+" at bounding box center [874, 275] width 482 height 8
click at [662, 279] on div "2,000 25,000 100,000 250,000 1,000,000+" at bounding box center [874, 275] width 482 height 8
drag, startPoint x: 1089, startPoint y: 239, endPoint x: 629, endPoint y: 217, distance: 460.1
click at [629, 217] on div "Buy More AI Messages Subscribe to a monthly AI Messages package to keep Izzy ch…" at bounding box center [874, 273] width 546 height 404
click at [919, 210] on div "New Package : 6,000 Messages/mo $180 /mo + 5 % Net AI Sales" at bounding box center [873, 215] width 489 height 63
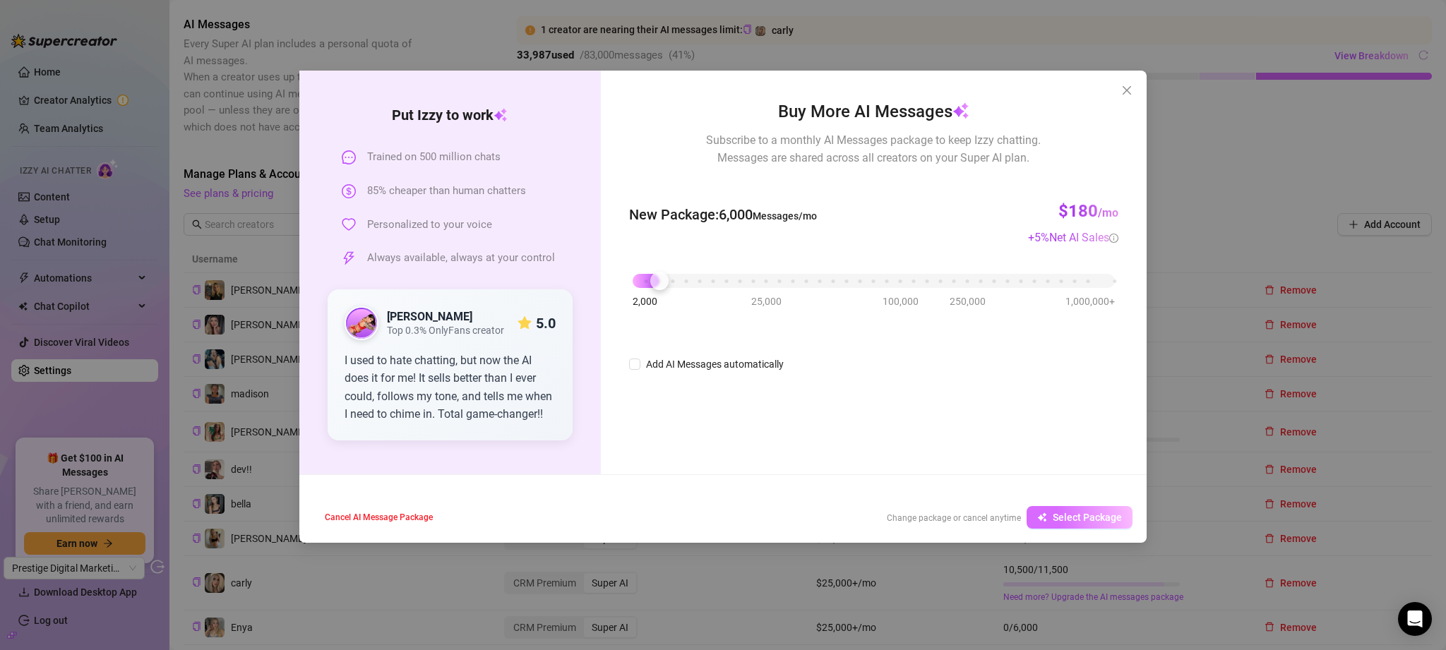
click at [1053, 512] on span "Select Package" at bounding box center [1087, 517] width 69 height 11
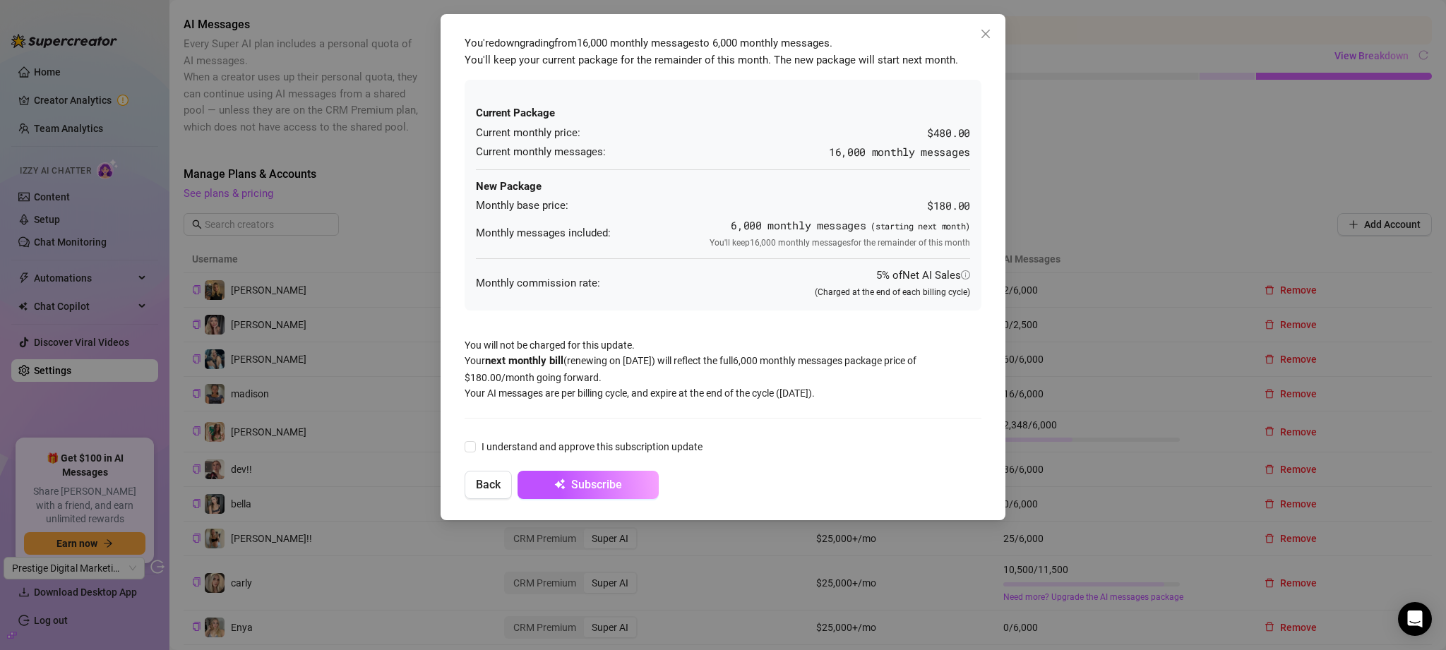
click at [981, 35] on icon "close" at bounding box center [985, 33] width 11 height 11
